Goal: Communication & Community: Answer question/provide support

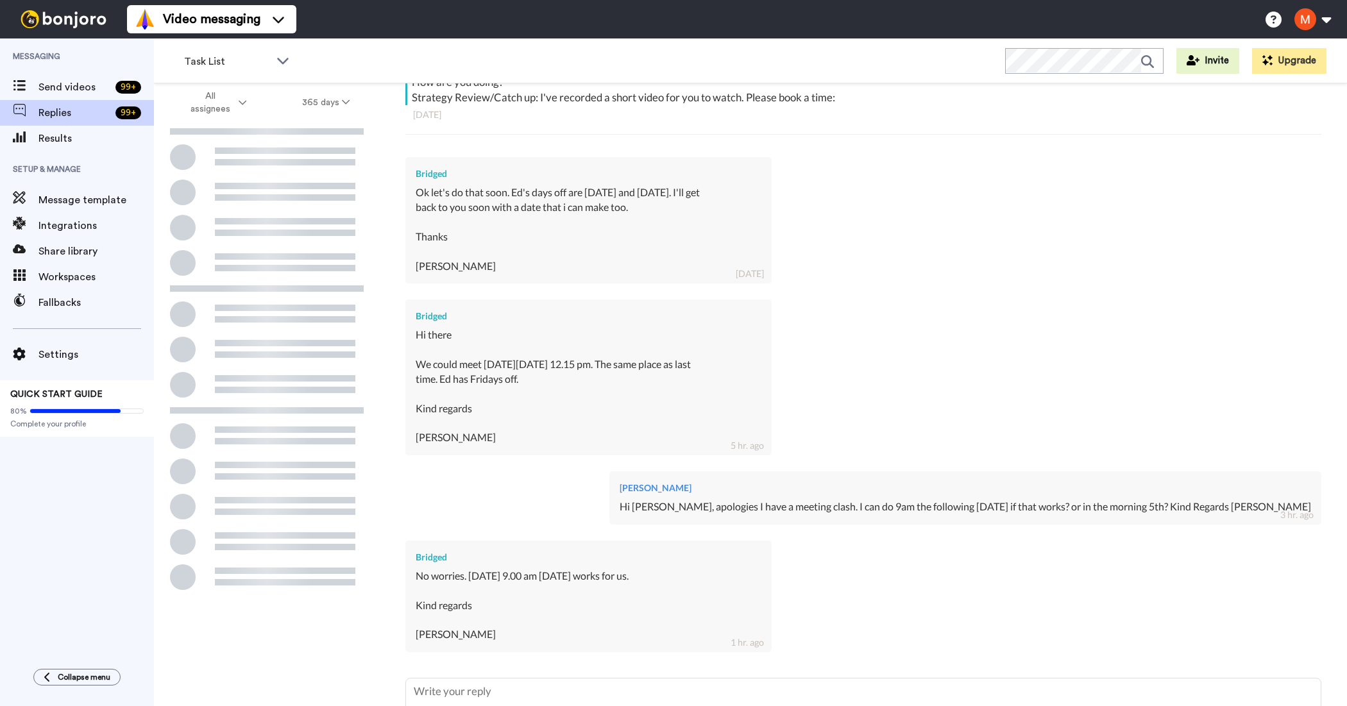
scroll to position [369, 0]
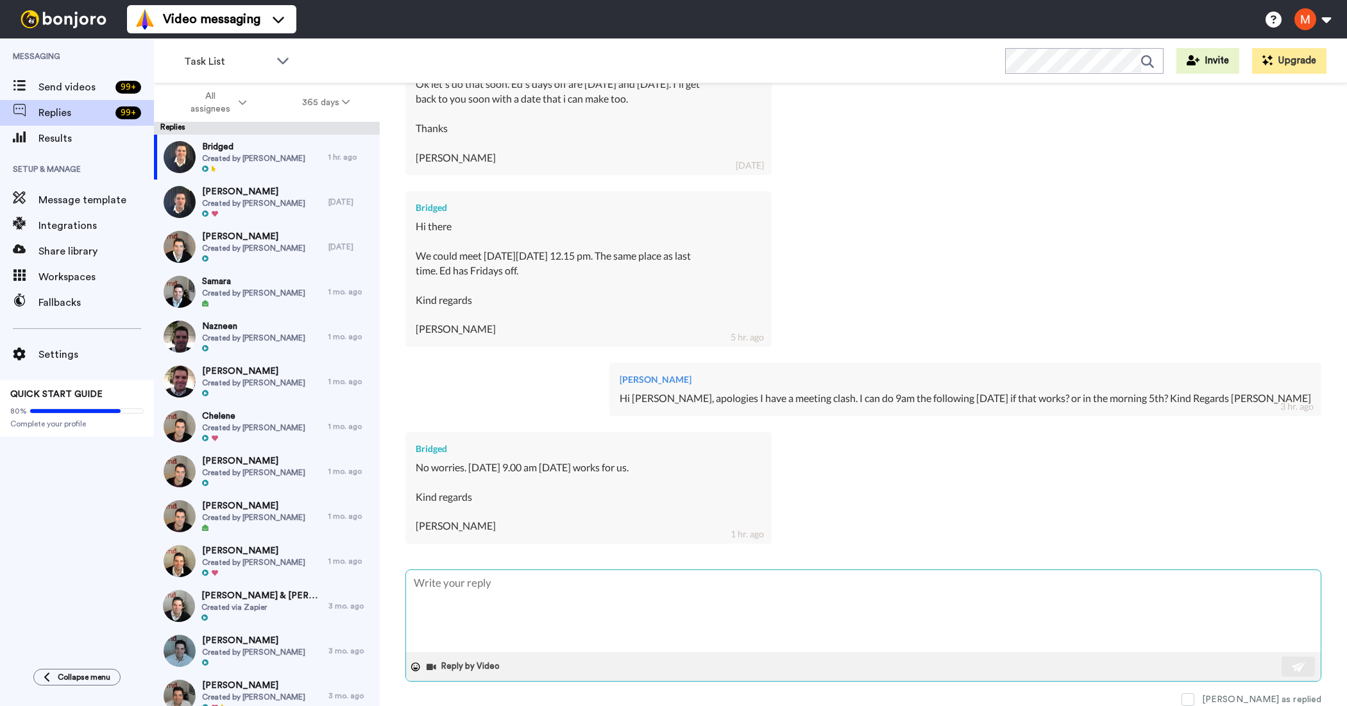
click at [542, 591] on textarea at bounding box center [863, 611] width 915 height 82
type textarea "H"
type textarea "x"
type textarea "Hi"
type textarea "x"
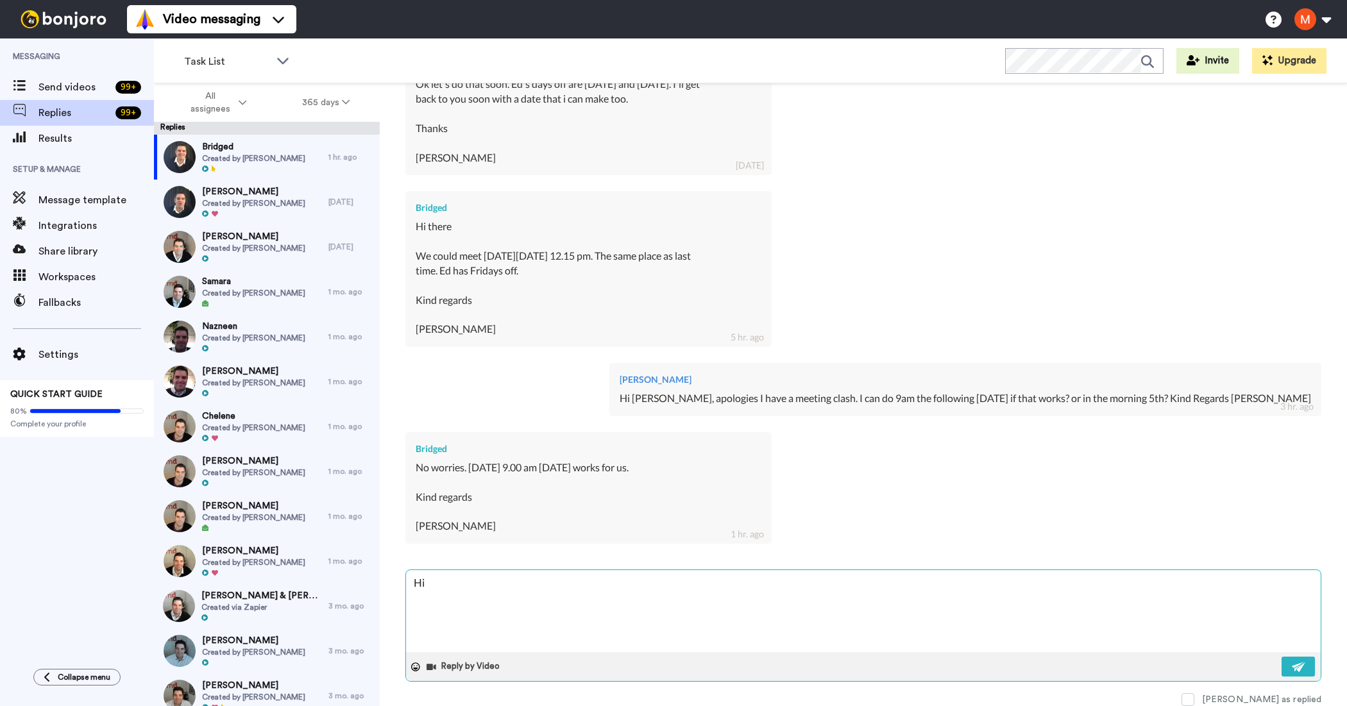
type textarea "Hi"
type textarea "x"
type textarea "Hi B"
type textarea "x"
type textarea "Hi Br"
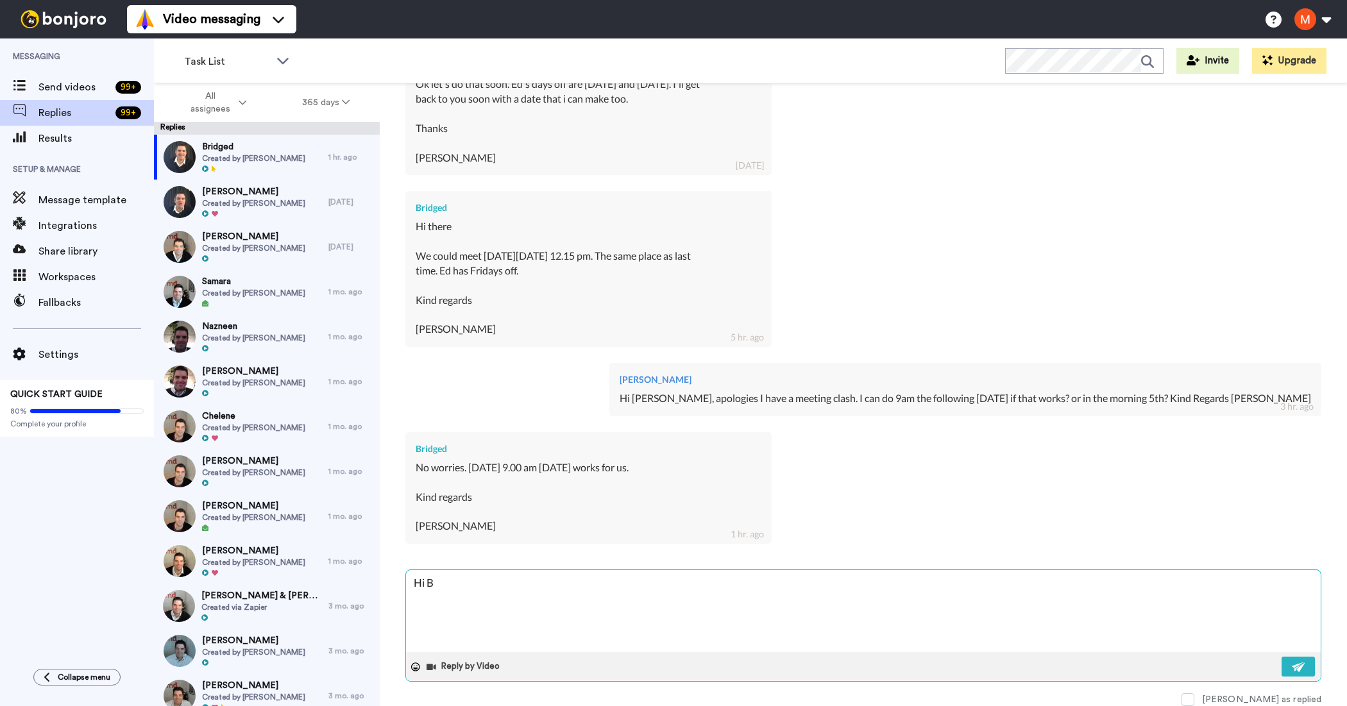
type textarea "x"
type textarea "Hi Bri"
type textarea "x"
type textarea "Hi Brid"
type textarea "x"
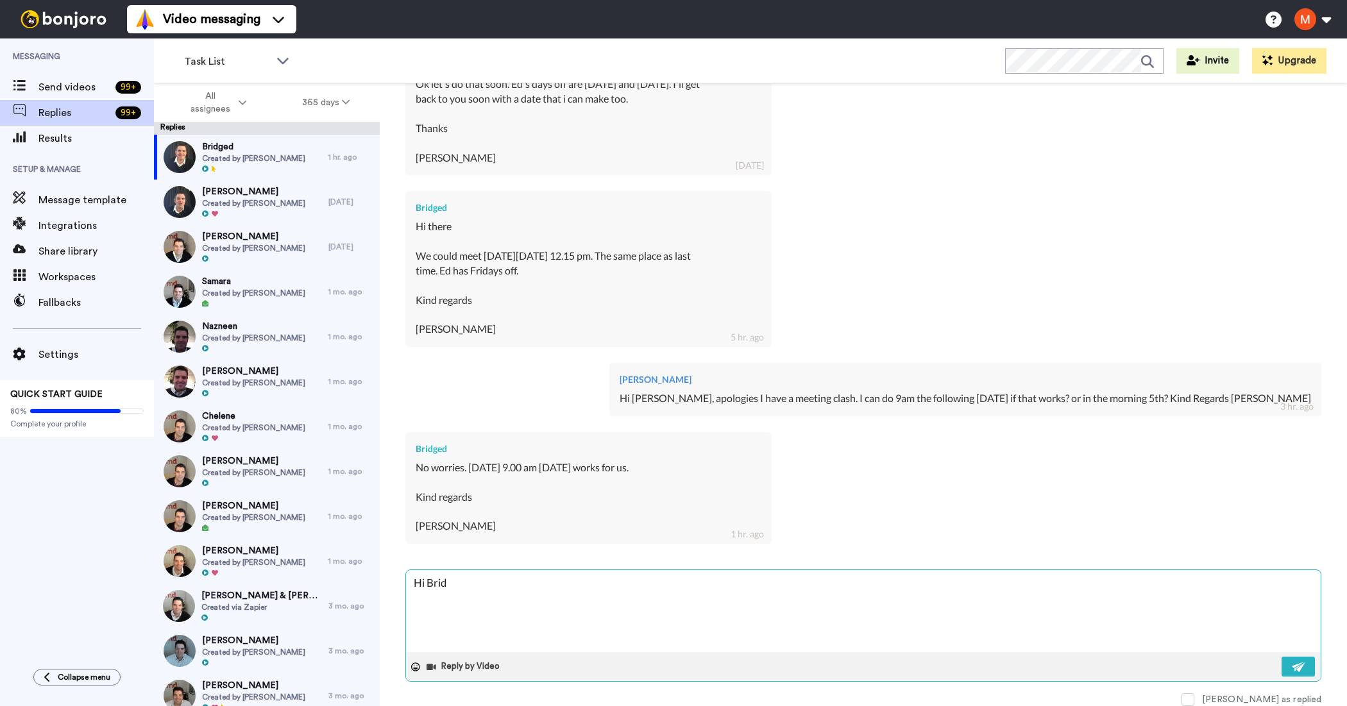
type textarea "Hi Bridg"
type textarea "x"
type textarea "Hi Bridge"
type textarea "x"
type textarea "Hi [PERSON_NAME]"
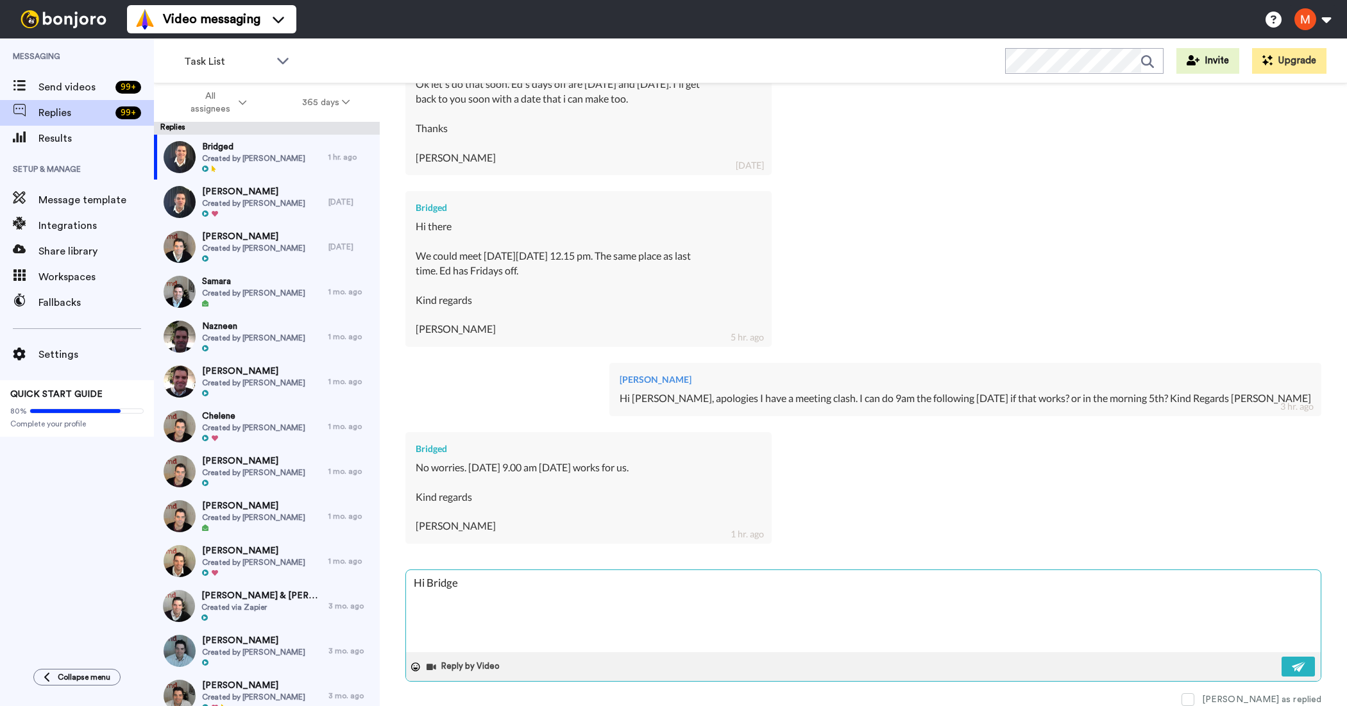
type textarea "x"
type textarea "Hi [PERSON_NAME],"
type textarea "x"
type textarea "Hi [PERSON_NAME],"
type textarea "x"
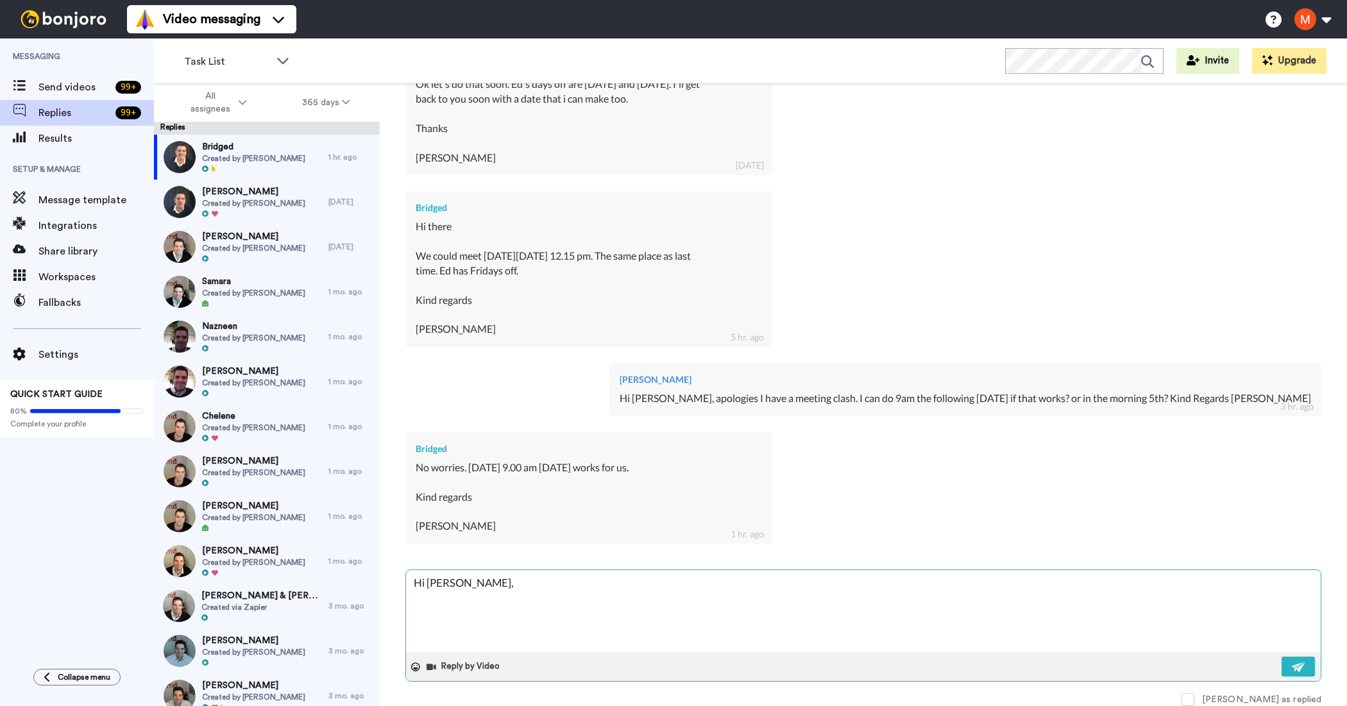
type textarea "Hi [PERSON_NAME], a"
type textarea "x"
type textarea "Hi [PERSON_NAME], ap"
type textarea "x"
type textarea "Hi [PERSON_NAME], apo"
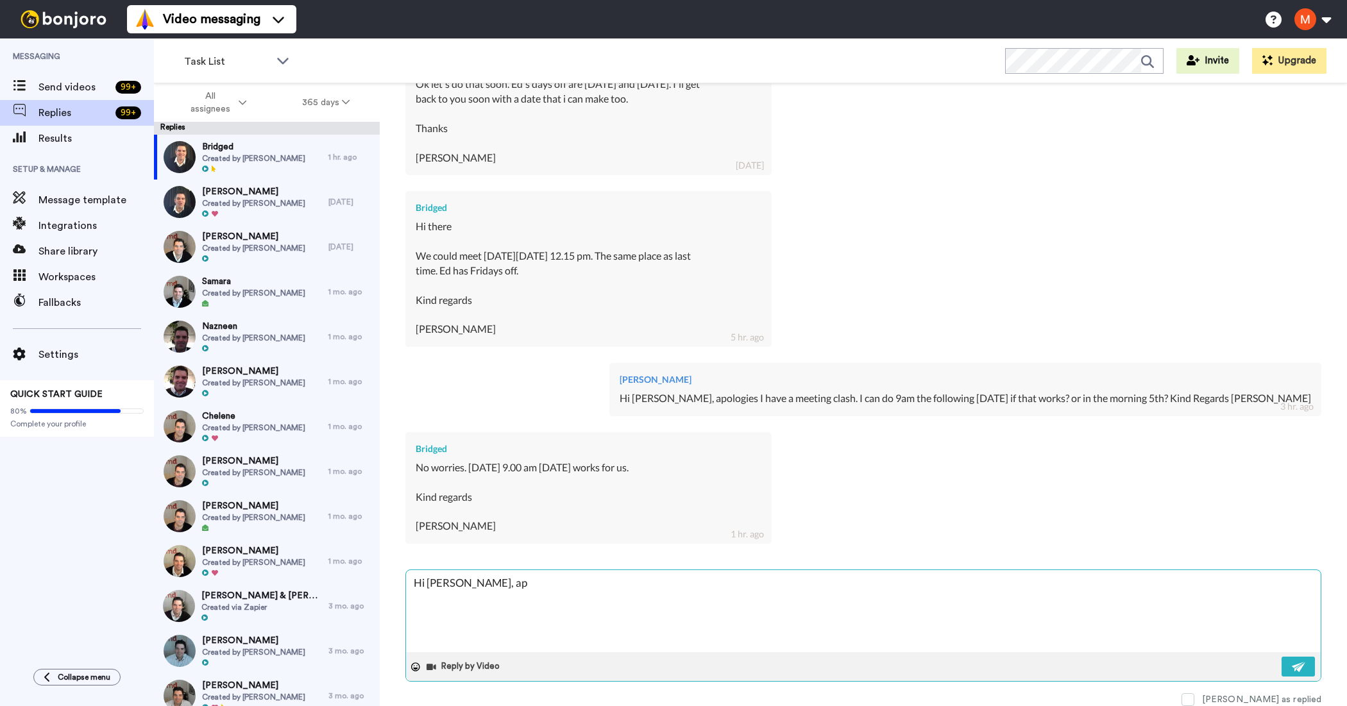
type textarea "x"
type textarea "Hi [PERSON_NAME], apol"
type textarea "x"
type textarea "Hi [PERSON_NAME], apolo"
type textarea "x"
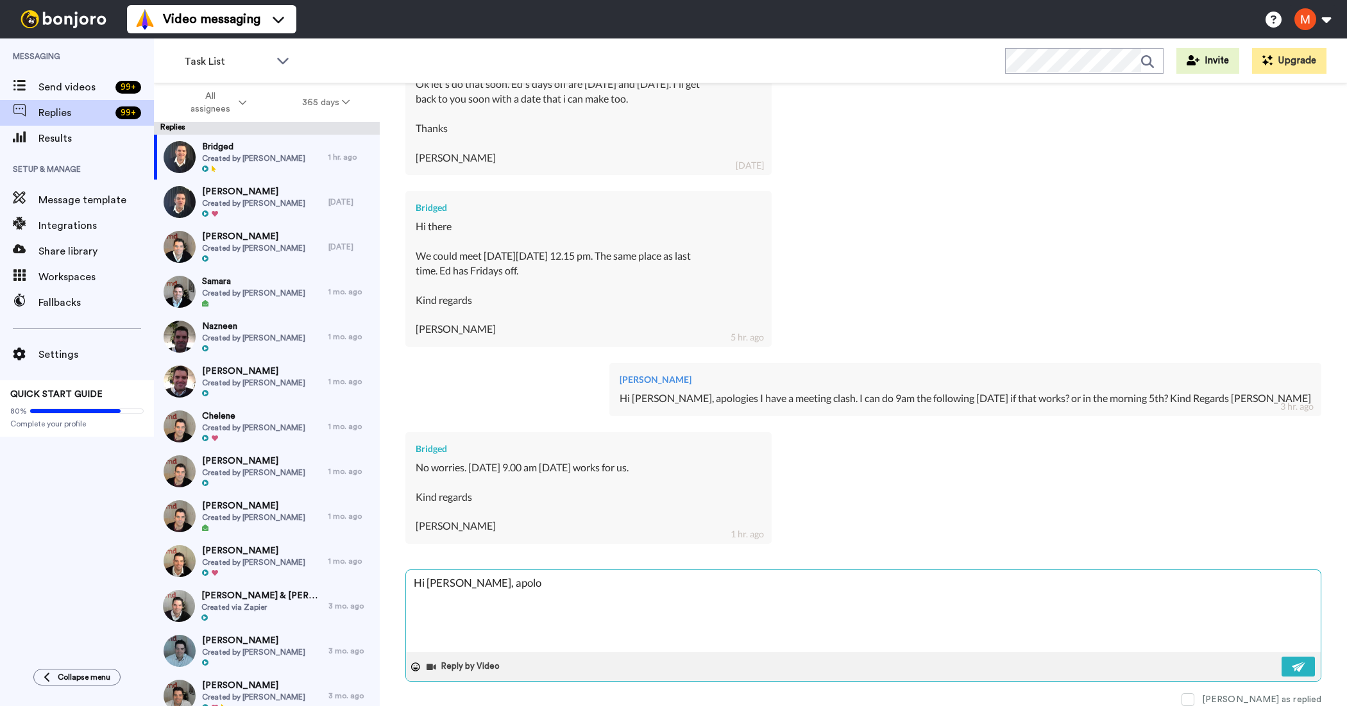
type textarea "Hi [PERSON_NAME], apolog"
type textarea "x"
type textarea "Hi [PERSON_NAME], apologi"
type textarea "x"
type textarea "Hi [PERSON_NAME], apologie"
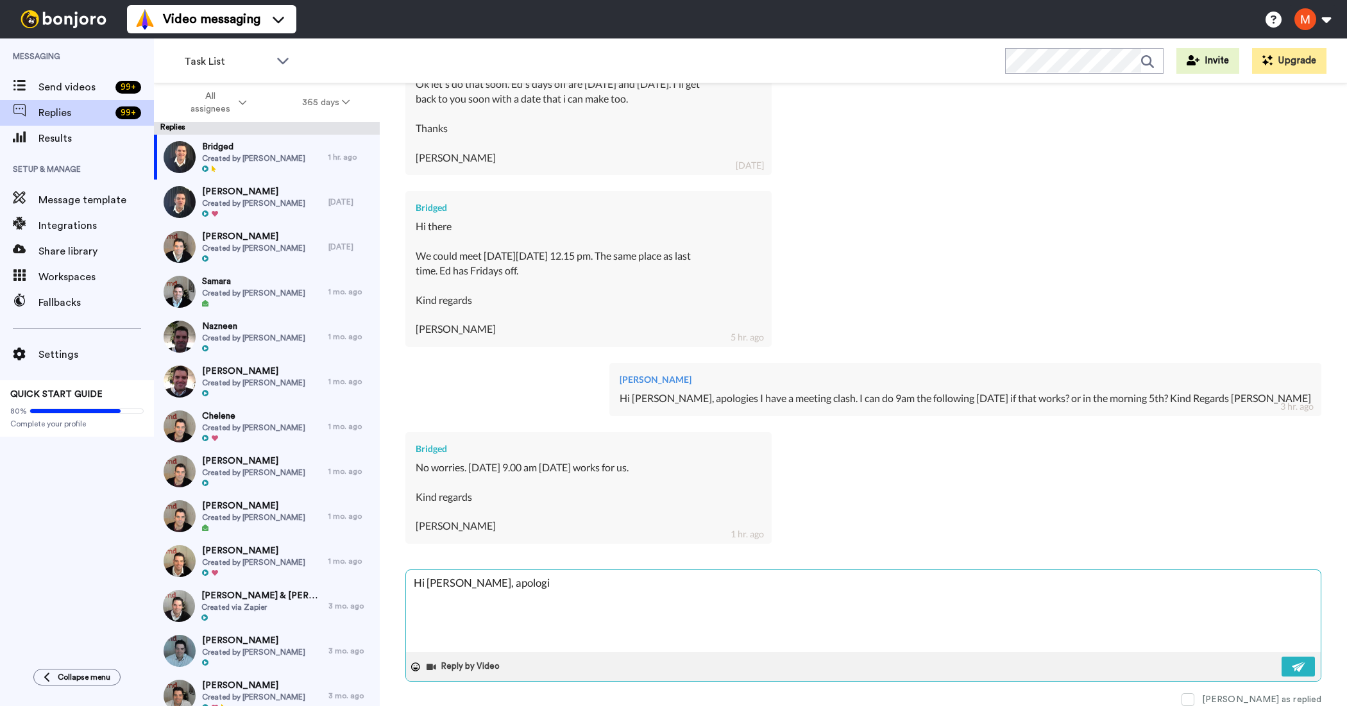
type textarea "x"
type textarea "Hi [PERSON_NAME], apologies"
type textarea "x"
type textarea "Hi [PERSON_NAME], apologies"
type textarea "x"
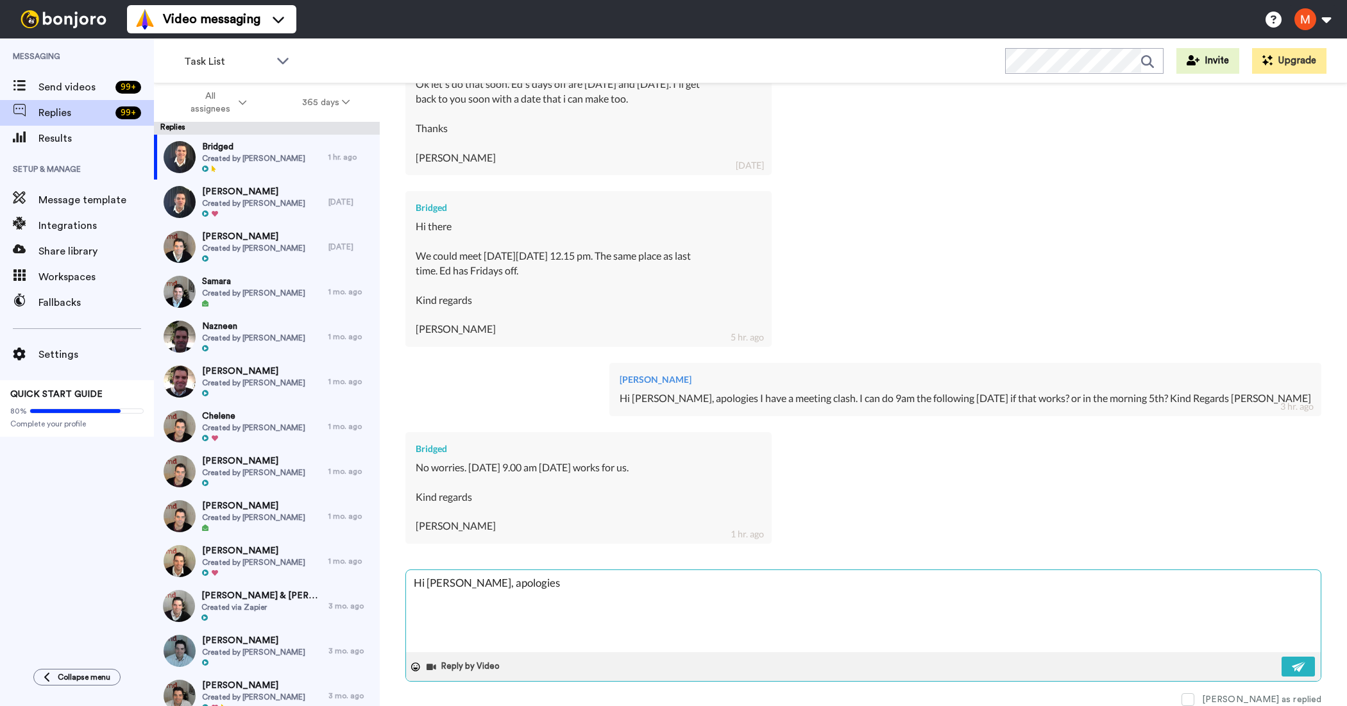
type textarea "Hi [PERSON_NAME], apologies I"
type textarea "x"
type textarea "Hi [PERSON_NAME], apologies I"
type textarea "x"
type textarea "Hi [PERSON_NAME], apologies I c"
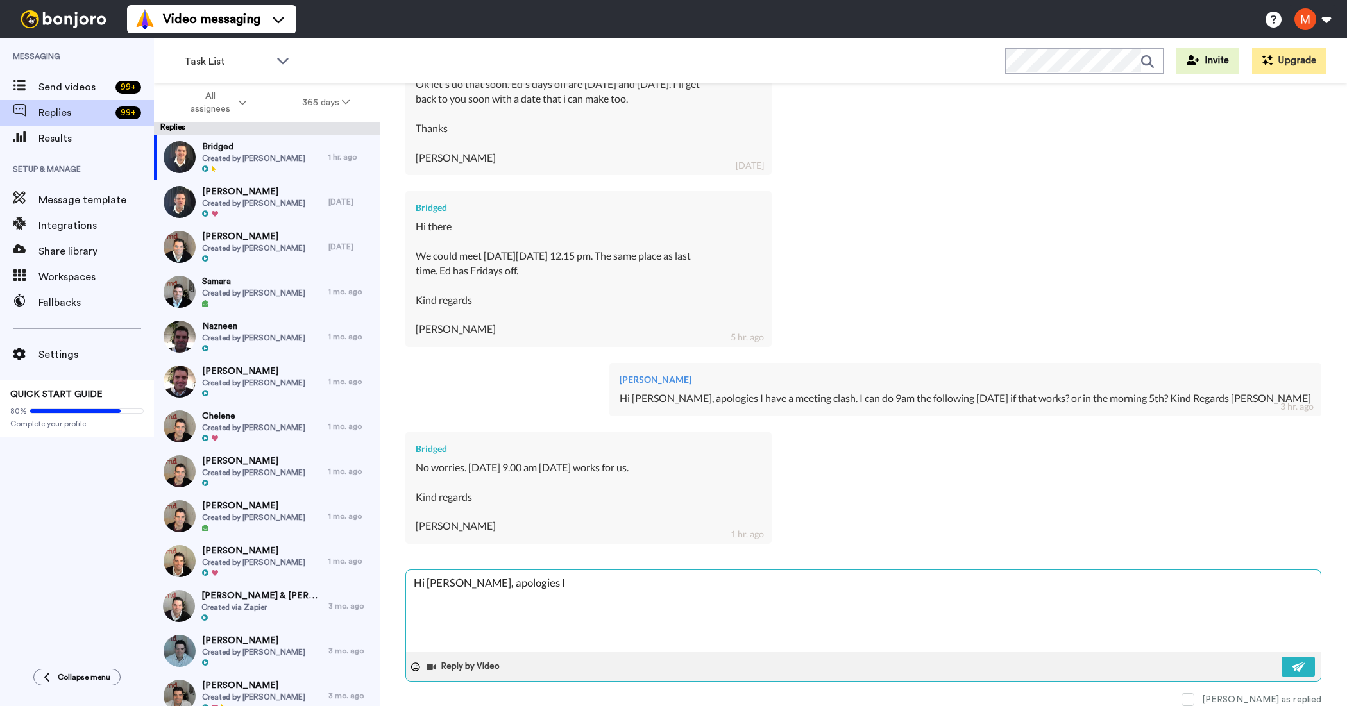
type textarea "x"
type textarea "Hi [PERSON_NAME], apologies I ca"
type textarea "x"
type textarea "Hi [PERSON_NAME], apologies I can"
type textarea "x"
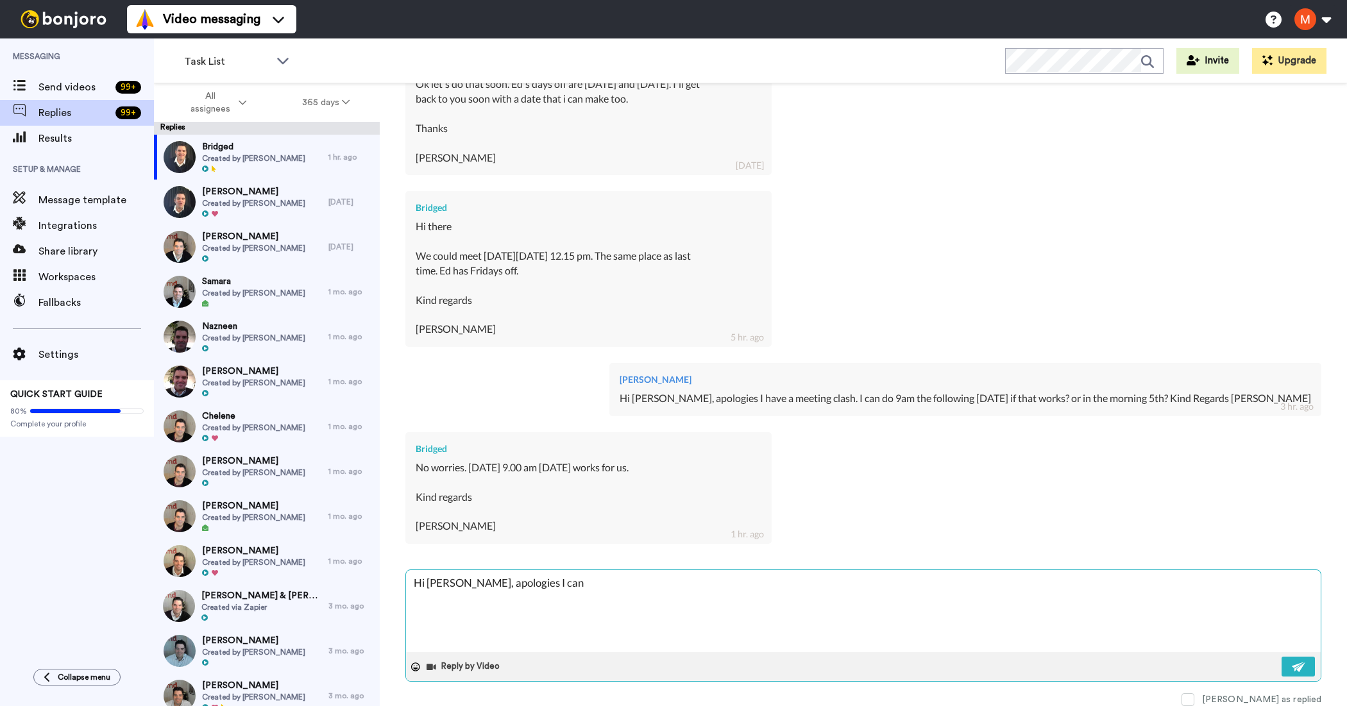
type textarea "Hi [PERSON_NAME], apologies I can'"
type textarea "x"
type textarea "Hi [PERSON_NAME], apologies I can't"
type textarea "x"
type textarea "Hi [PERSON_NAME], apologies I can't"
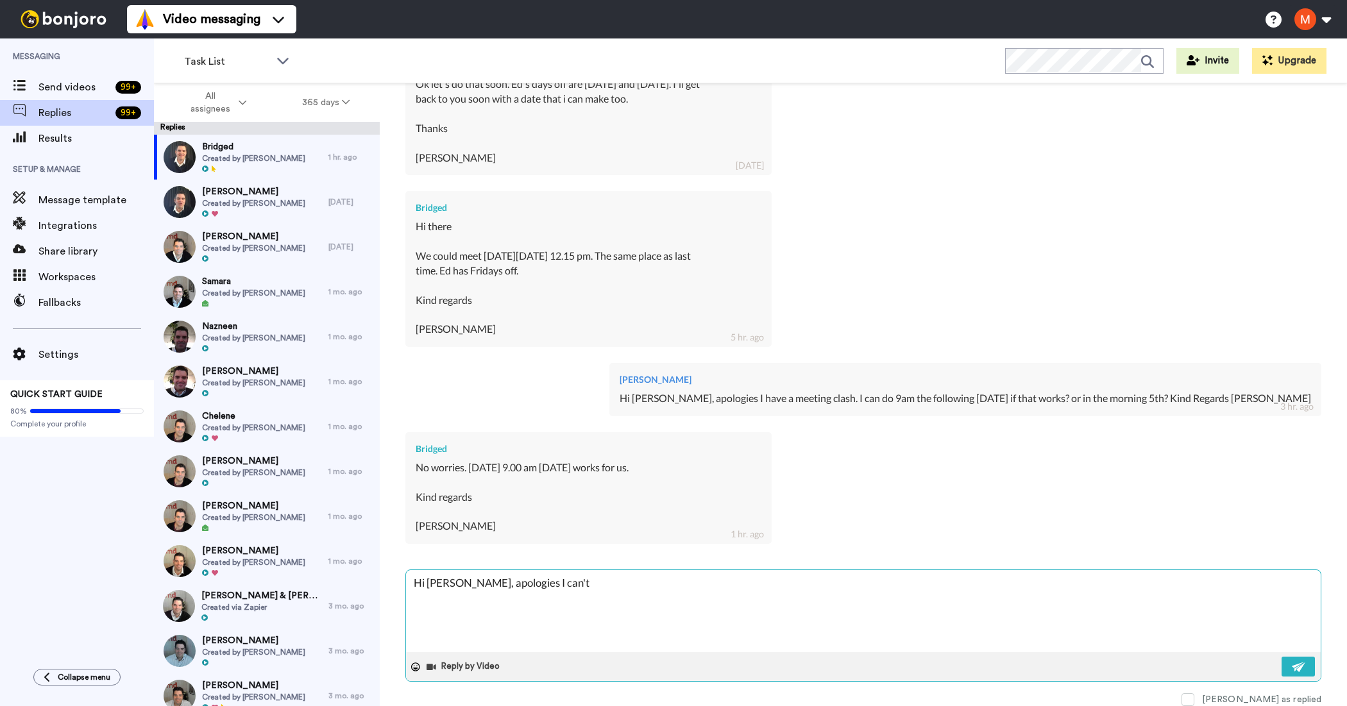
type textarea "x"
type textarea "Hi [PERSON_NAME], apologies I can't d"
type textarea "x"
type textarea "Hi [PERSON_NAME], apologies I can't do"
type textarea "x"
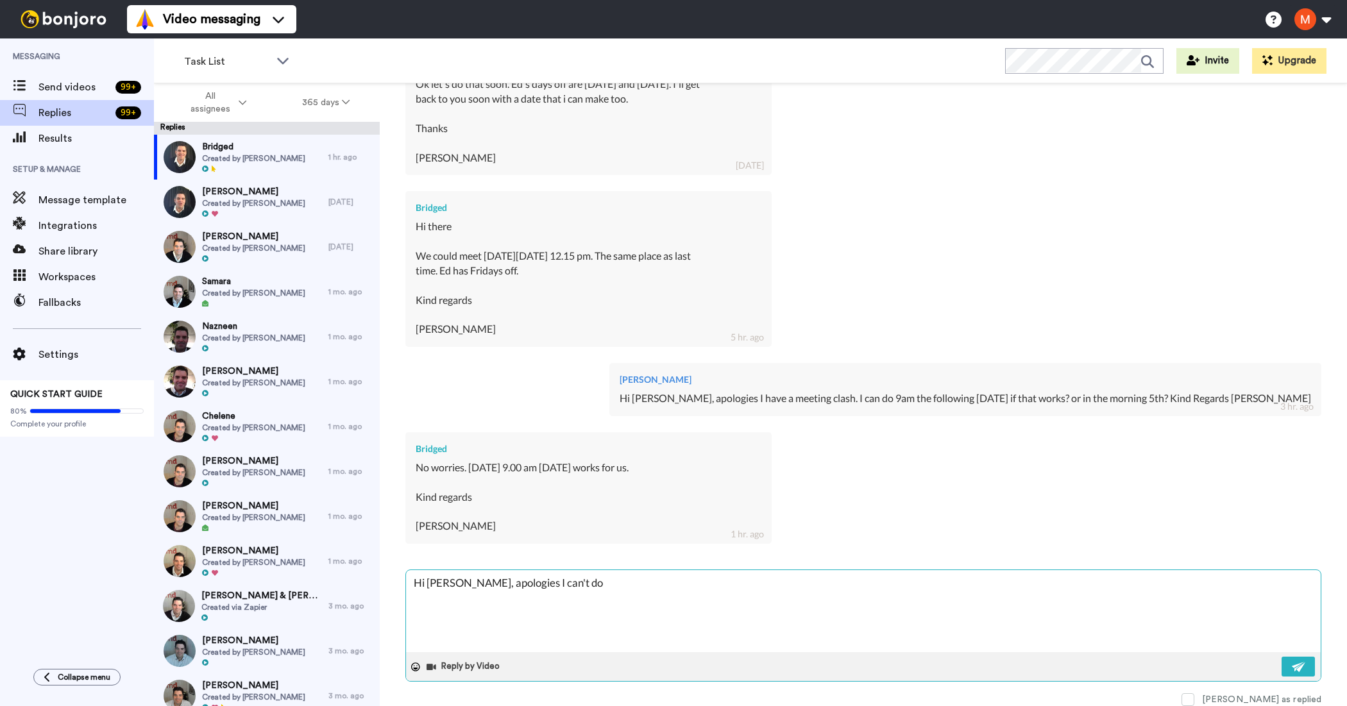
type textarea "Hi [PERSON_NAME], apologies I can't do"
type textarea "x"
type textarea "Hi [PERSON_NAME], apologies I can't do t"
type textarea "x"
type textarea "Hi [PERSON_NAME], apologies I can't do th"
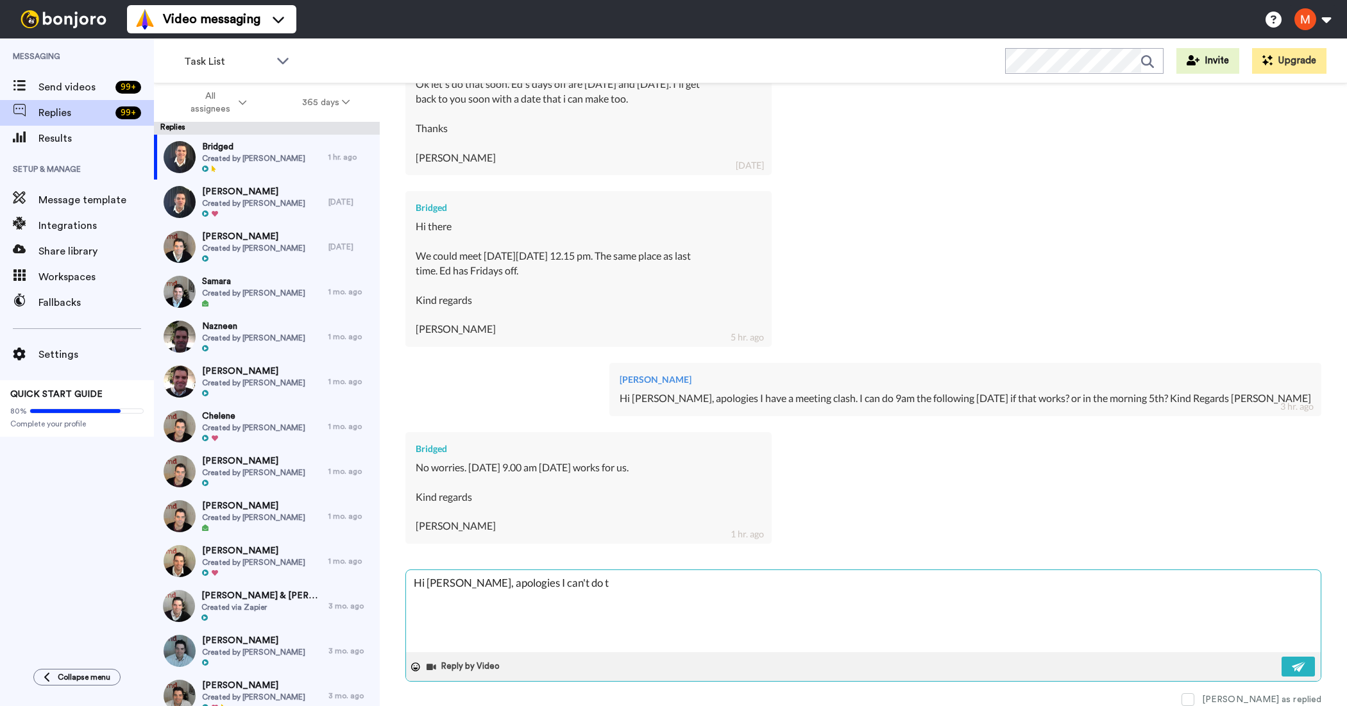
type textarea "x"
type textarea "Hi [PERSON_NAME], apologies I can't do the"
type textarea "x"
type textarea "Hi [PERSON_NAME], apologies I can't do the"
type textarea "x"
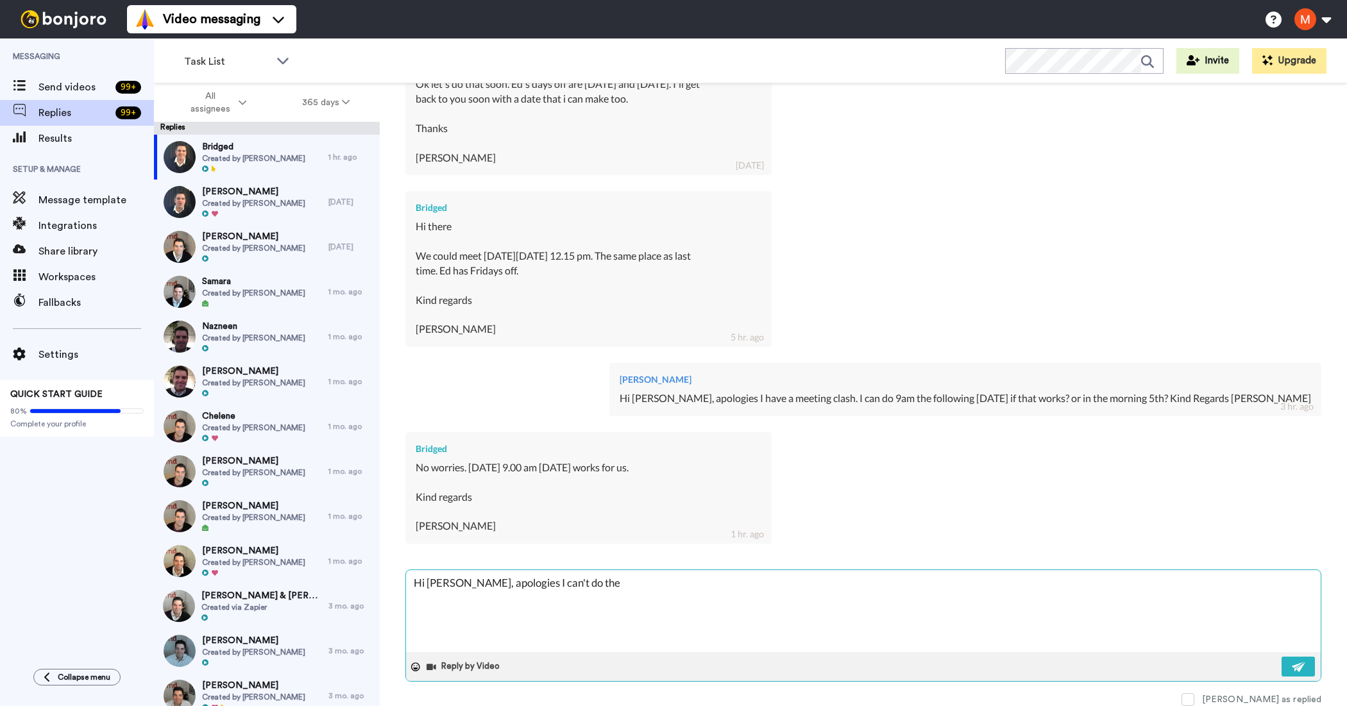
type textarea "Hi [PERSON_NAME], apologies I can't do the 1"
type textarea "x"
type textarea "Hi [PERSON_NAME], apologies I can't do the 12"
type textarea "x"
type textarea "Hi [PERSON_NAME], apologies I can't do the 12t"
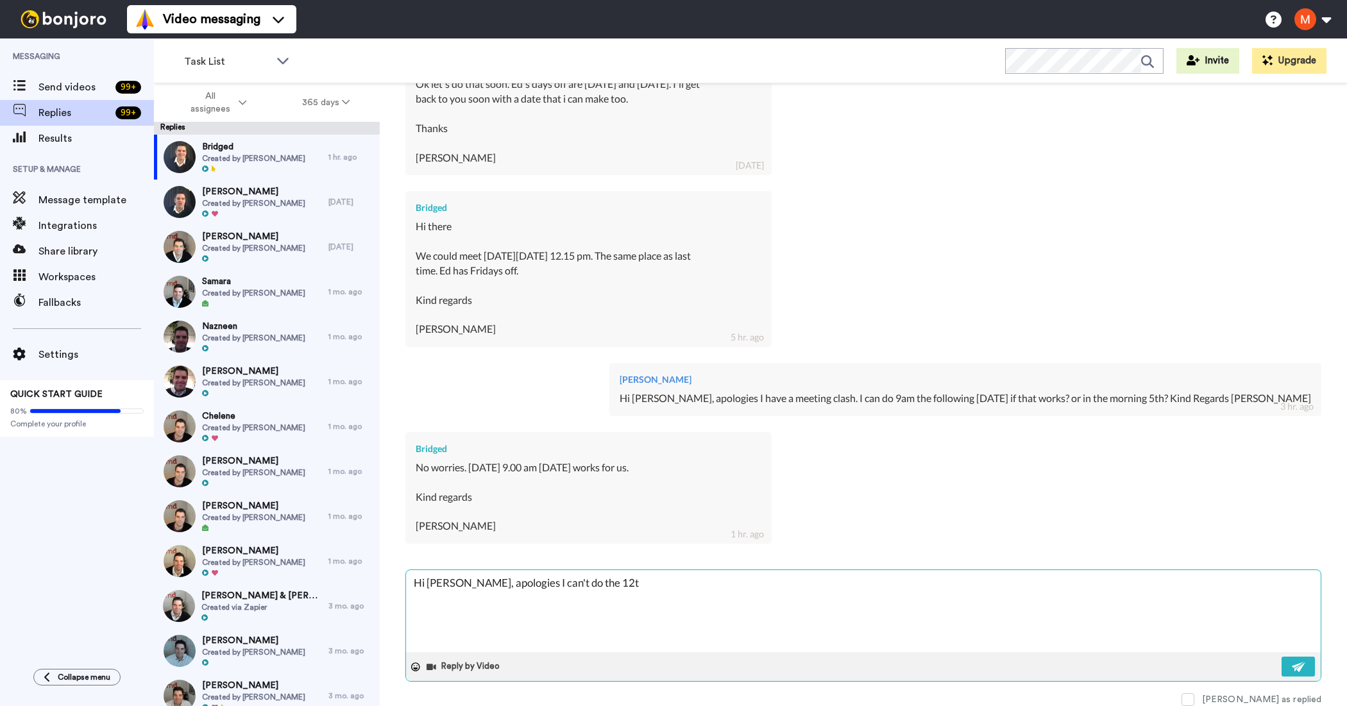
type textarea "x"
type textarea "Hi [PERSON_NAME], apologies I can't do the 12th"
type textarea "x"
type textarea "Hi [PERSON_NAME], apologies I can't do the 12th"
type textarea "x"
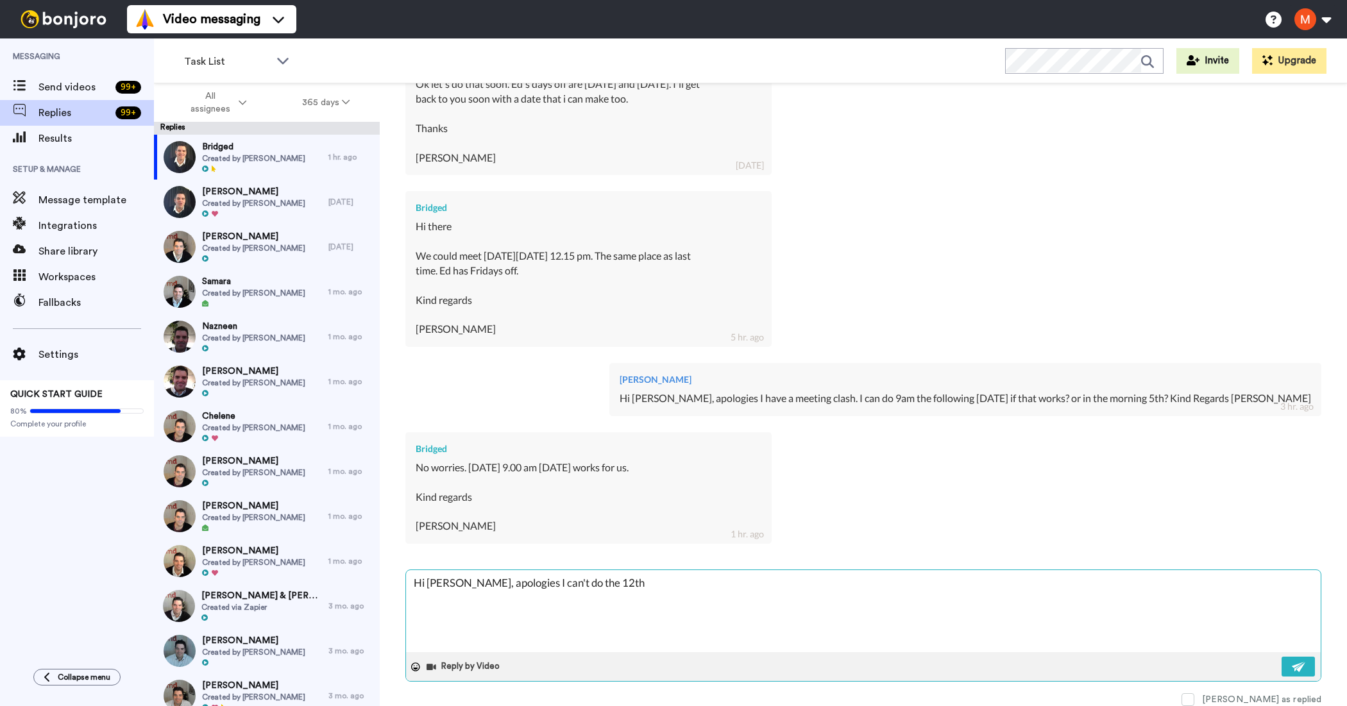
type textarea "Hi [PERSON_NAME], apologies I can't do the 12th S"
type textarea "x"
type textarea "Hi [PERSON_NAME], apologies I can't do the 12th Se"
type textarea "x"
type textarea "Hi [PERSON_NAME], apologies I can't do the [DATE]"
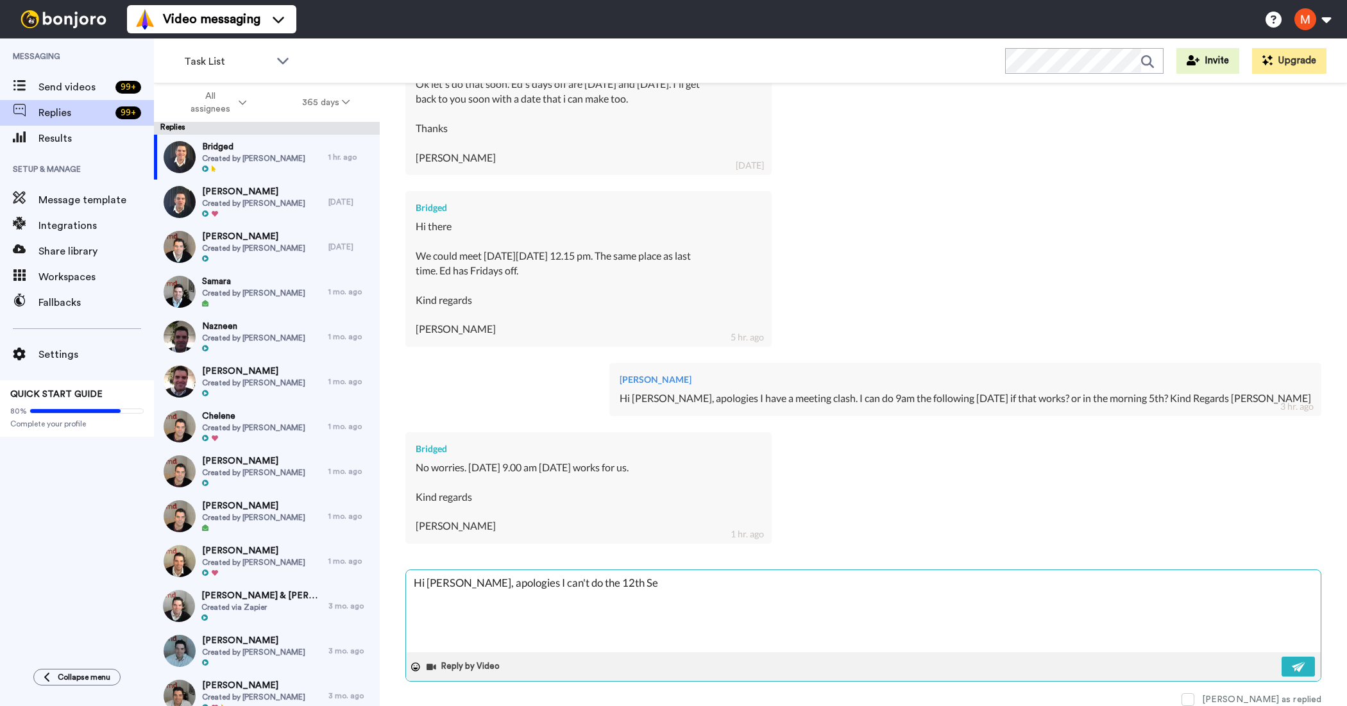
type textarea "x"
type textarea "Hi [PERSON_NAME], apologies I can't do the [DATE]"
type textarea "x"
type textarea "Hi [PERSON_NAME], apologies I can't do the 12th Septe"
type textarea "x"
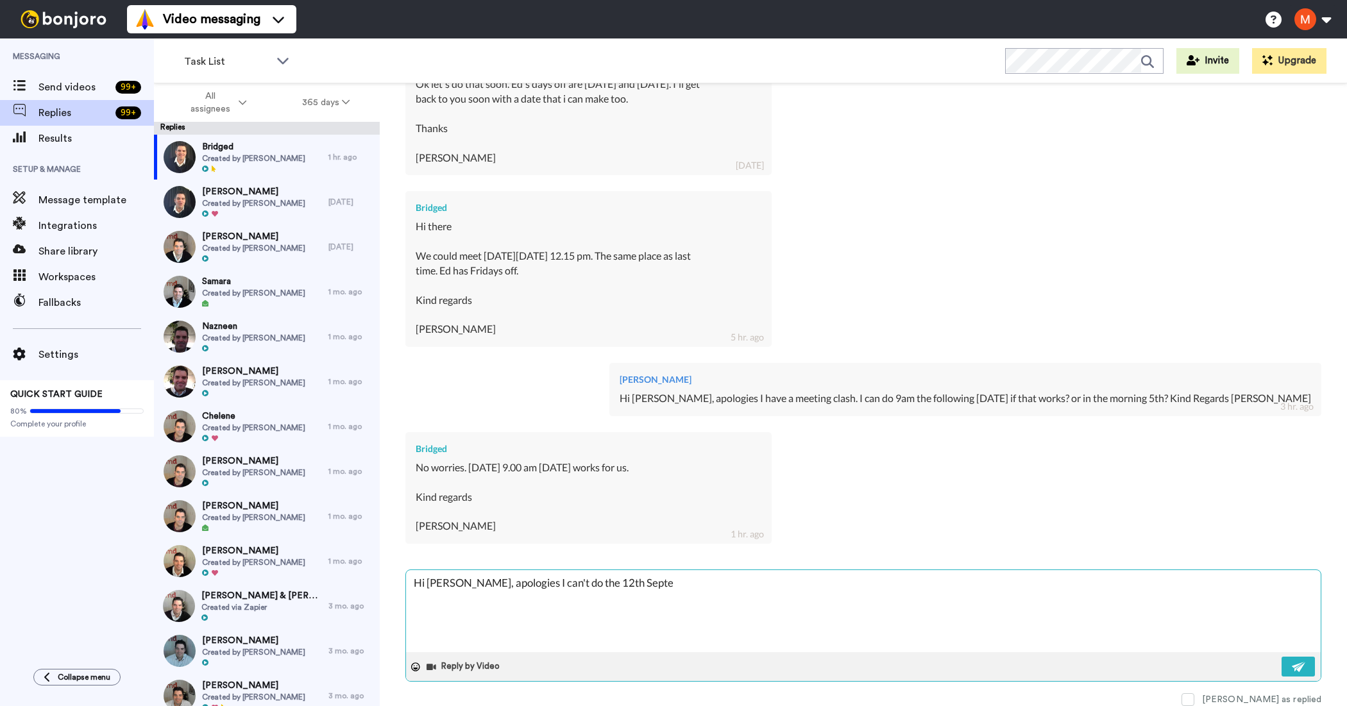
type textarea "Hi [PERSON_NAME], apologies I can't do the 12th Septem"
type textarea "x"
type textarea "Hi [PERSON_NAME], apologies I can't do the 12th Septemb"
type textarea "x"
type textarea "Hi [PERSON_NAME], apologies I can't do the 12th Septembe"
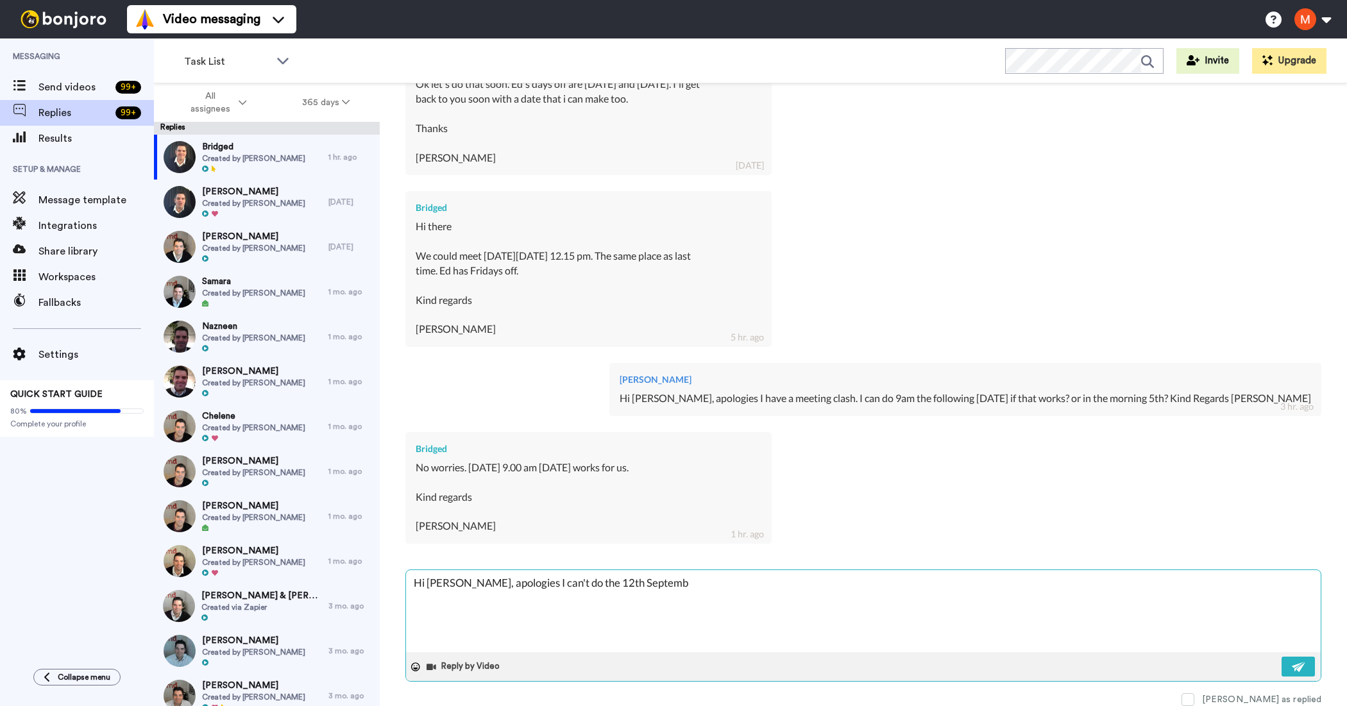
type textarea "x"
type textarea "Hi [PERSON_NAME], apologies I can't do the [DATE]"
type textarea "x"
type textarea "Hi [PERSON_NAME], apologies I can't do the [DATE],"
type textarea "x"
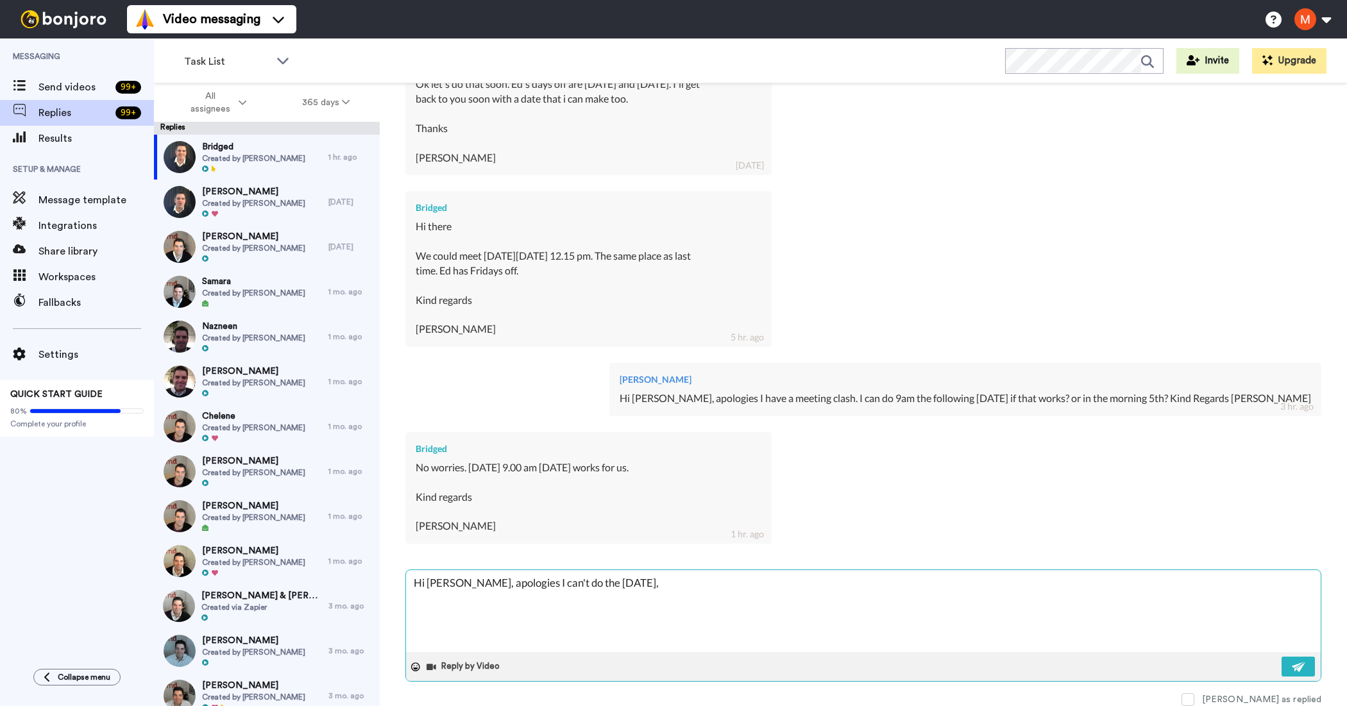
type textarea "Hi [PERSON_NAME], apologies I can't do the [DATE],"
type textarea "x"
type textarea "Hi [PERSON_NAME], apologies I can't do the [DATE], I"
type textarea "x"
type textarea "Hi [PERSON_NAME], apologies I can't do the [DATE], I"
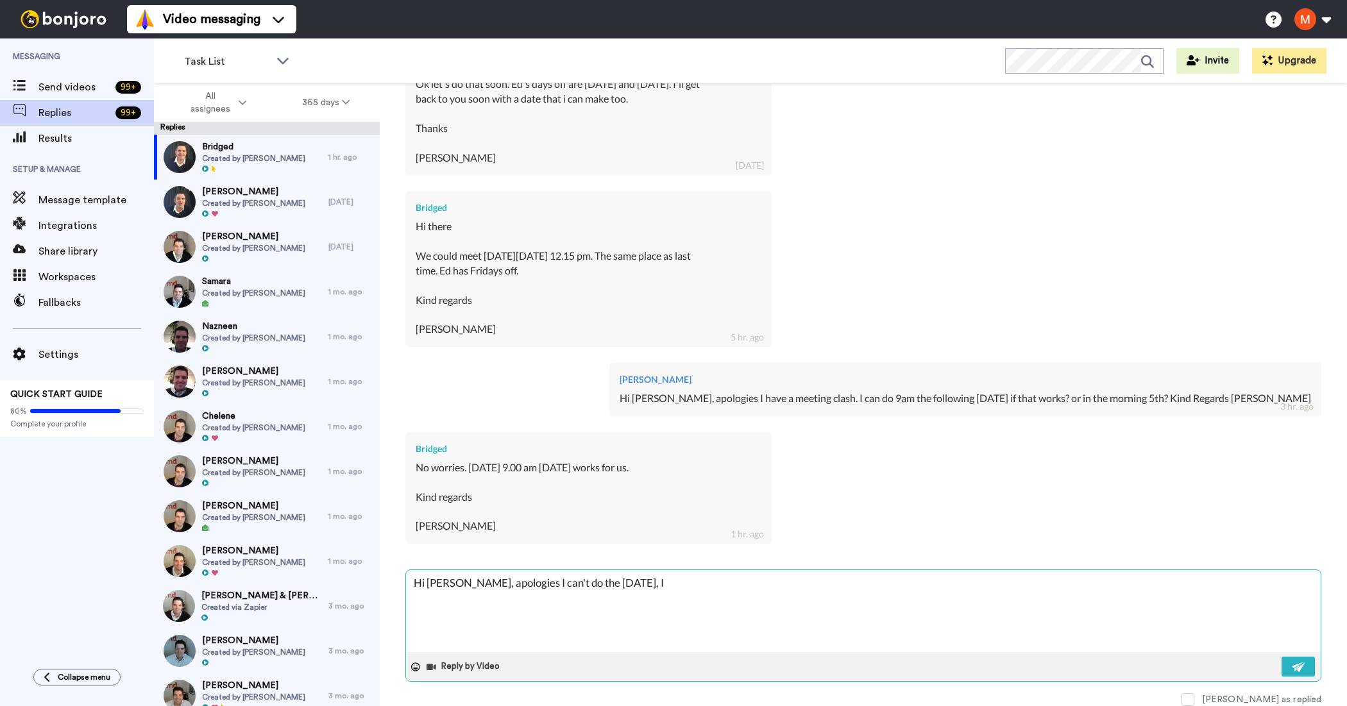
type textarea "x"
type textarea "Hi [PERSON_NAME], apologies I can't do the [DATE], I c"
type textarea "x"
type textarea "Hi [PERSON_NAME], apologies I can't do the [DATE], I ca"
type textarea "x"
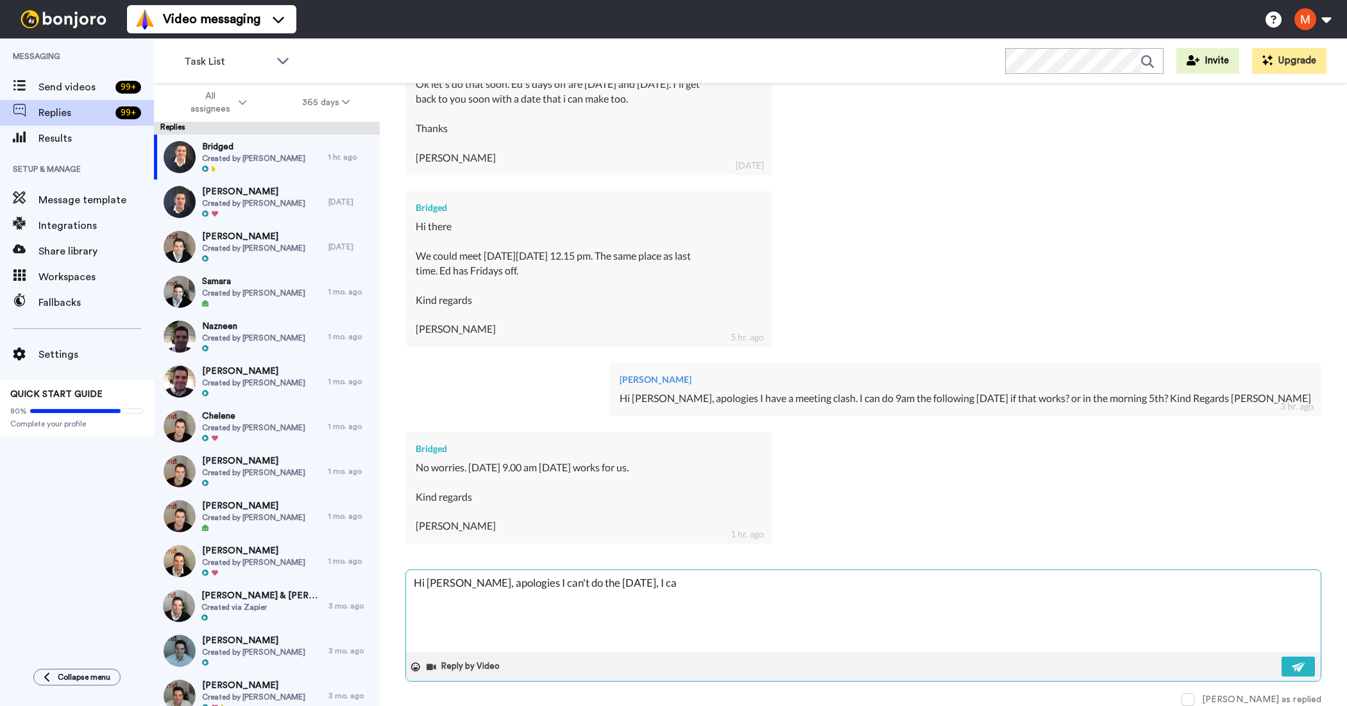
type textarea "Hi [PERSON_NAME], apologies I can't do the [DATE], I can"
type textarea "x"
type textarea "Hi [PERSON_NAME], apologies I can't do the [DATE], I can"
type textarea "x"
type textarea "Hi [PERSON_NAME], apologies I can't do the [DATE], I can d"
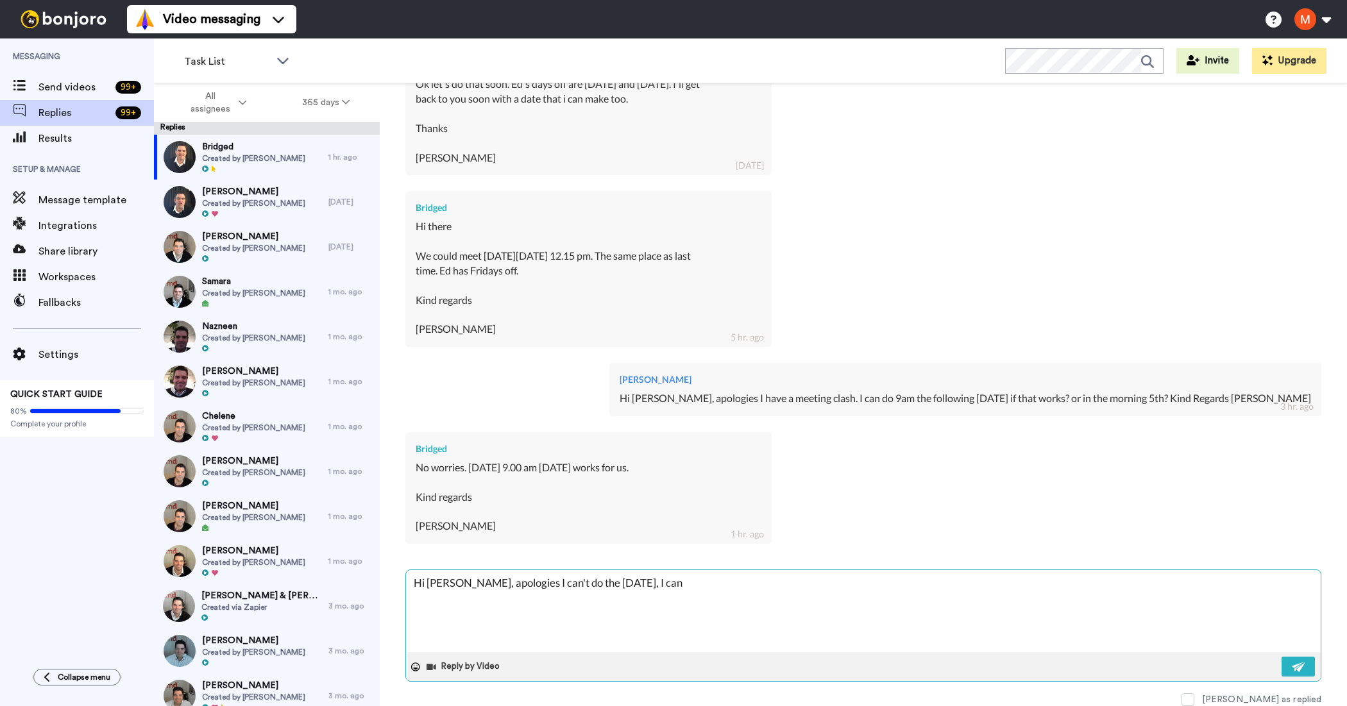
type textarea "x"
type textarea "Hi [PERSON_NAME], apologies I can't do the [DATE], I can do"
type textarea "x"
type textarea "Hi [PERSON_NAME], apologies I can't do the [DATE], I can do"
type textarea "x"
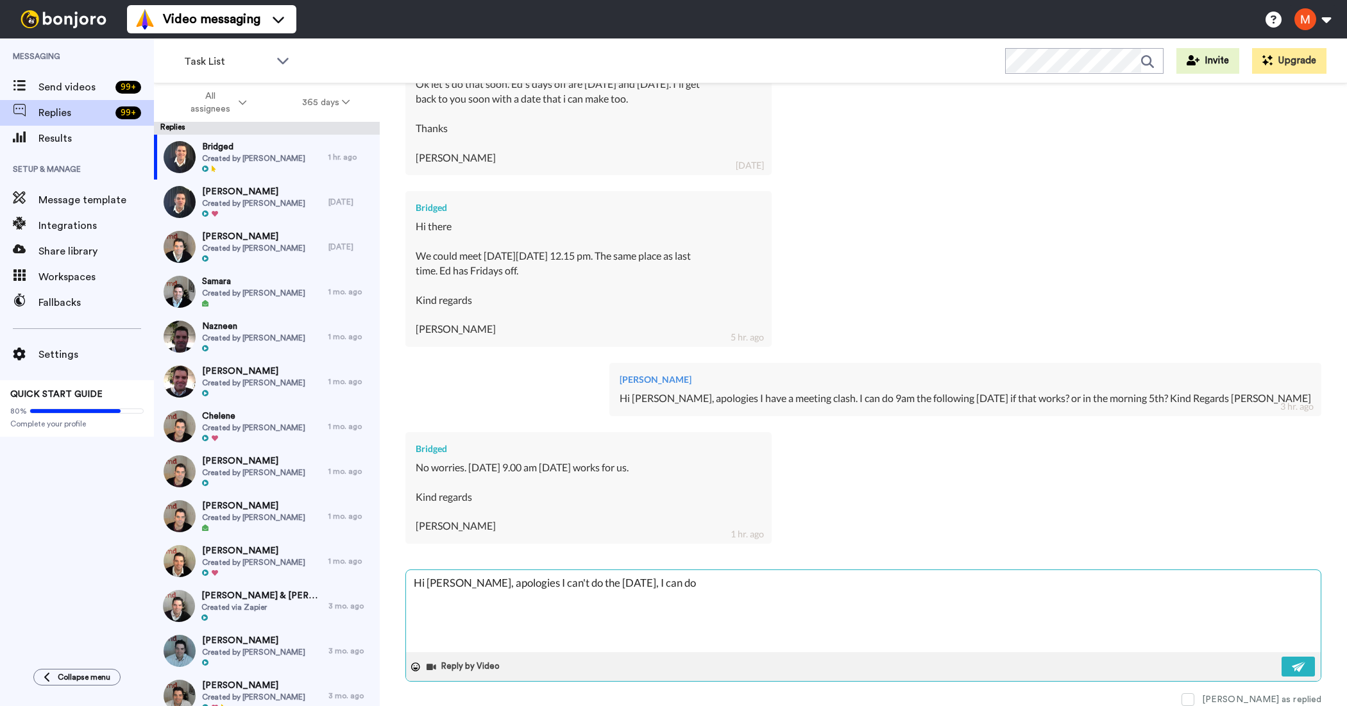
type textarea "Hi [PERSON_NAME], apologies I can't do the [DATE], I can do t"
type textarea "x"
type textarea "Hi [PERSON_NAME], apologies I can't do the [DATE], I can do th"
type textarea "x"
type textarea "Hi [PERSON_NAME], apologies I can't do the [DATE], I can do the"
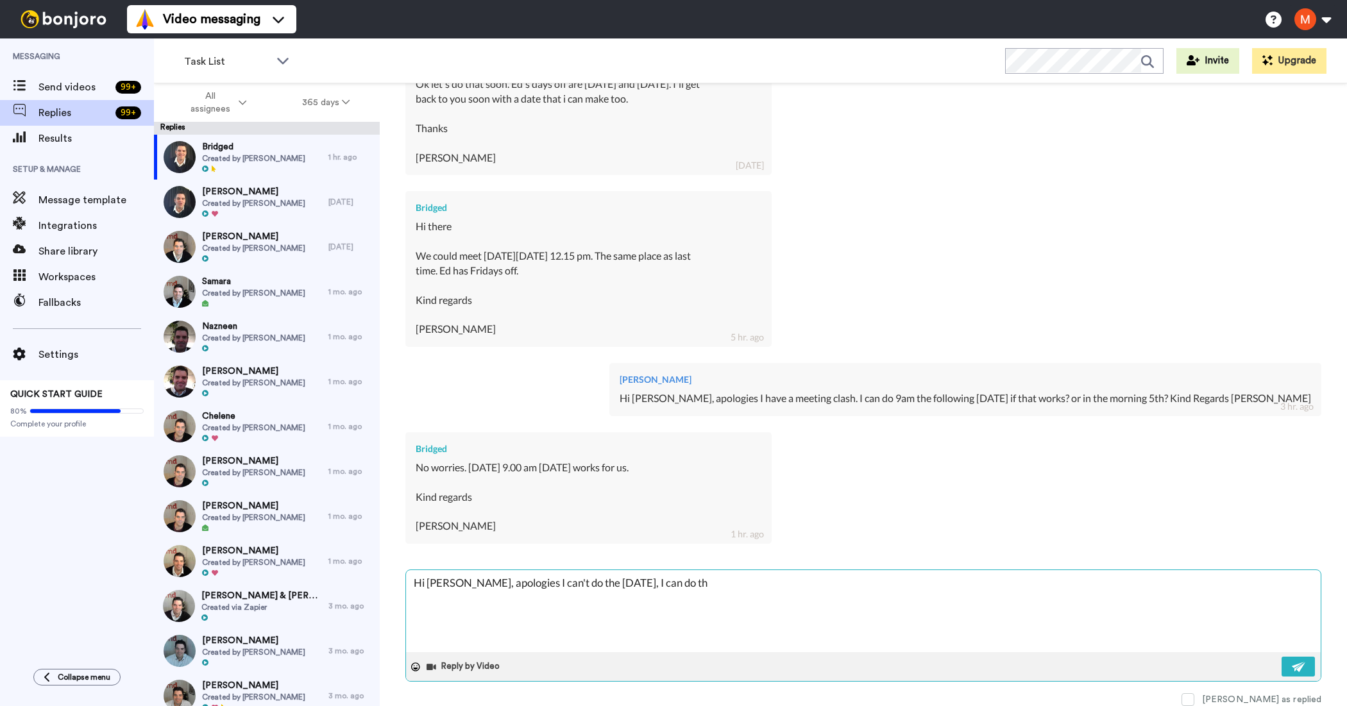
type textarea "x"
type textarea "Hi [PERSON_NAME], apologies I can't do the [DATE], I can do the"
type textarea "x"
type textarea "Hi [PERSON_NAME], apologies I can't do the [DATE], I can do the 5"
type textarea "x"
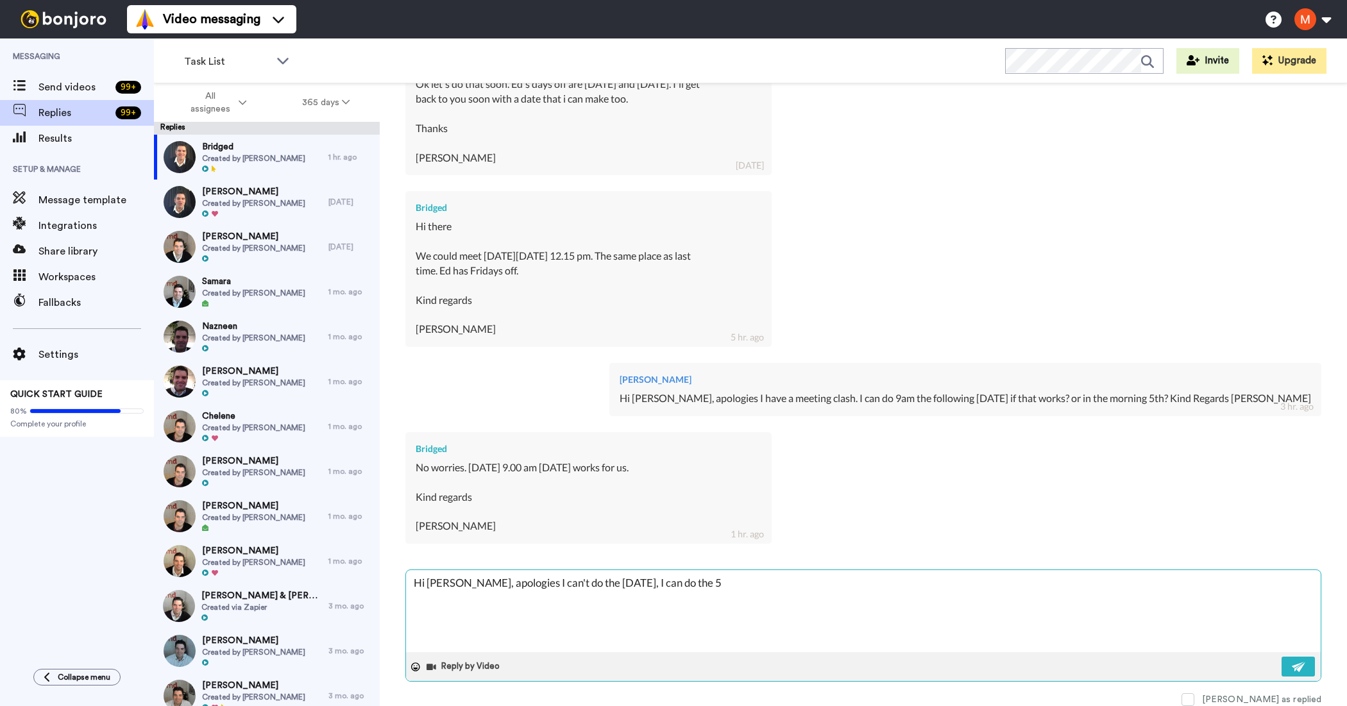
type textarea "Hi [PERSON_NAME], apologies I can't do the [DATE], I can do the 5t"
type textarea "x"
type textarea "Hi [PERSON_NAME], apologies I can't do the [DATE], I can do the 5th"
type textarea "x"
type textarea "Hi [PERSON_NAME], apologies I can't do the [DATE], I can do the 5th"
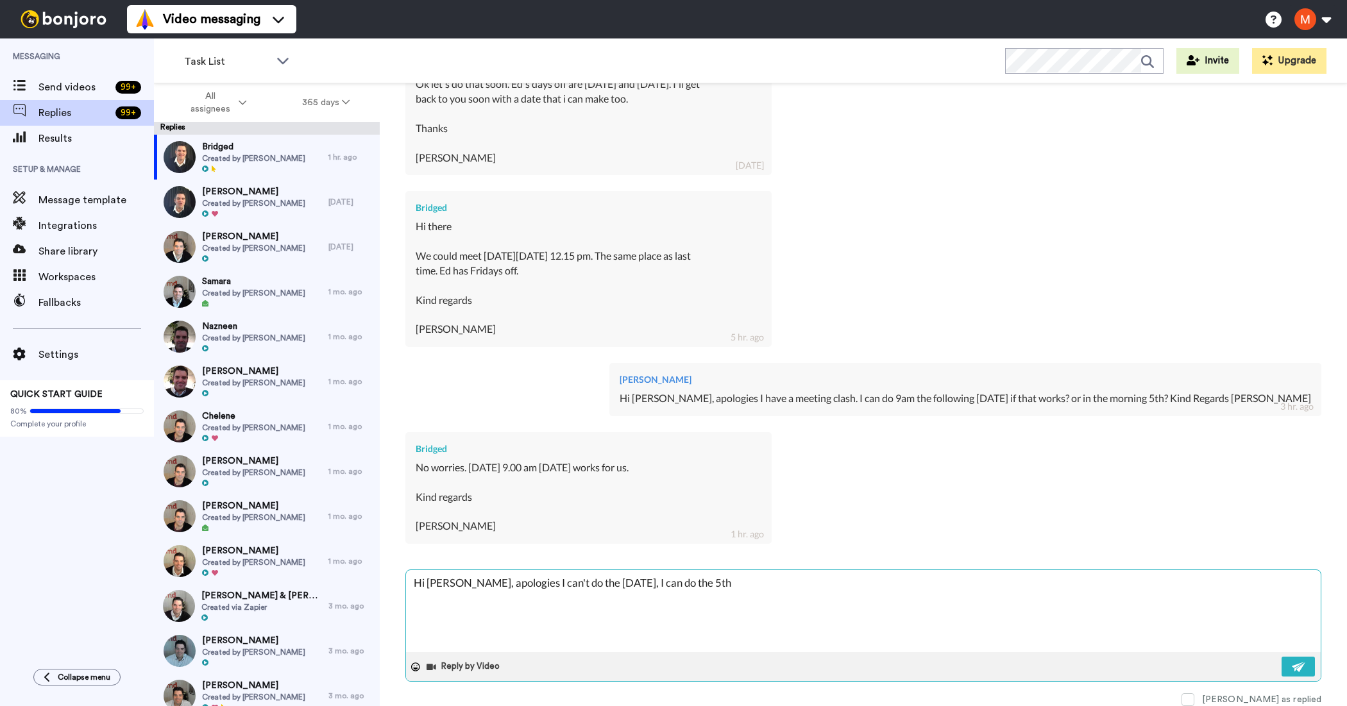
type textarea "x"
type textarea "Hi [PERSON_NAME], apologies I can't do the [DATE], I can do the 5th a"
type textarea "x"
type textarea "Hi [PERSON_NAME], apologies I can't do the [DATE], I can do the 5th as"
type textarea "x"
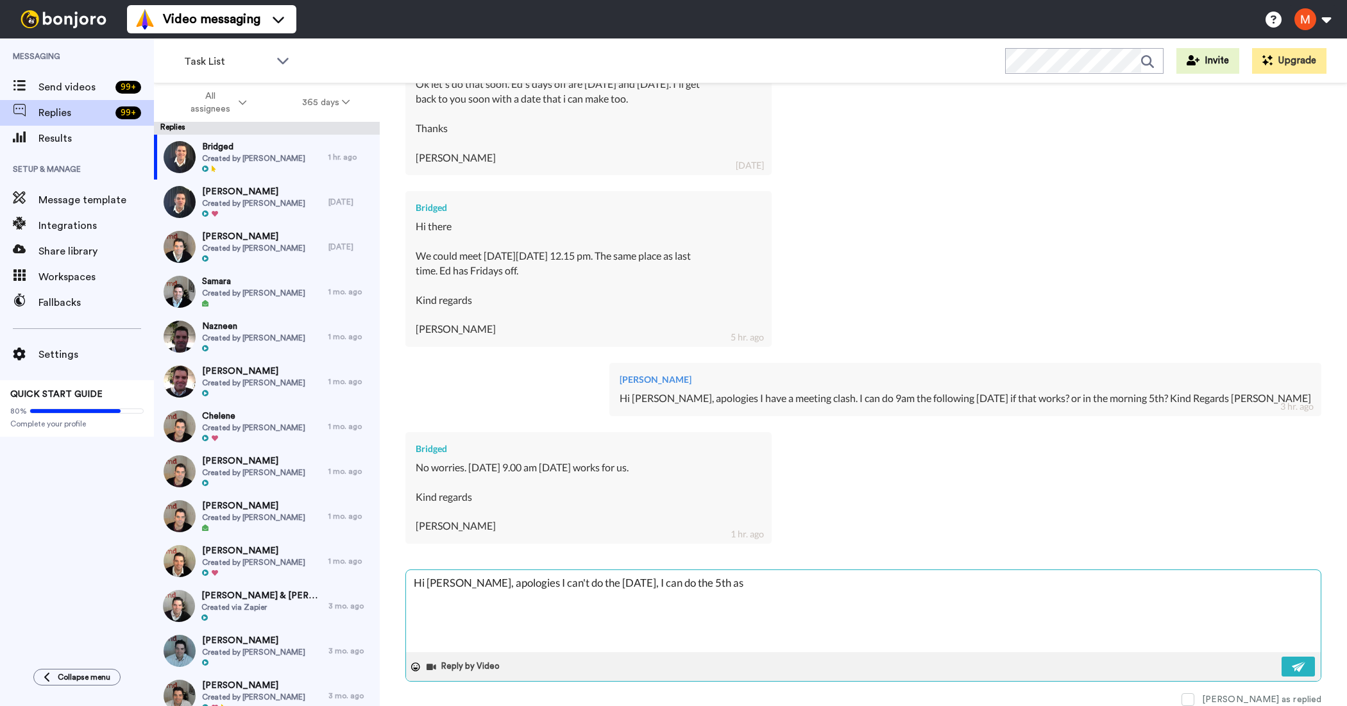
type textarea "Hi [PERSON_NAME], apologies I can't do the [DATE], I can do the 5th as"
type textarea "x"
type textarea "Hi [PERSON_NAME], apologies I can't do the [DATE], I can do the 5th as p"
type textarea "x"
type textarea "Hi [PERSON_NAME], apologies I can't do the [DATE], I can do the 5th as pe"
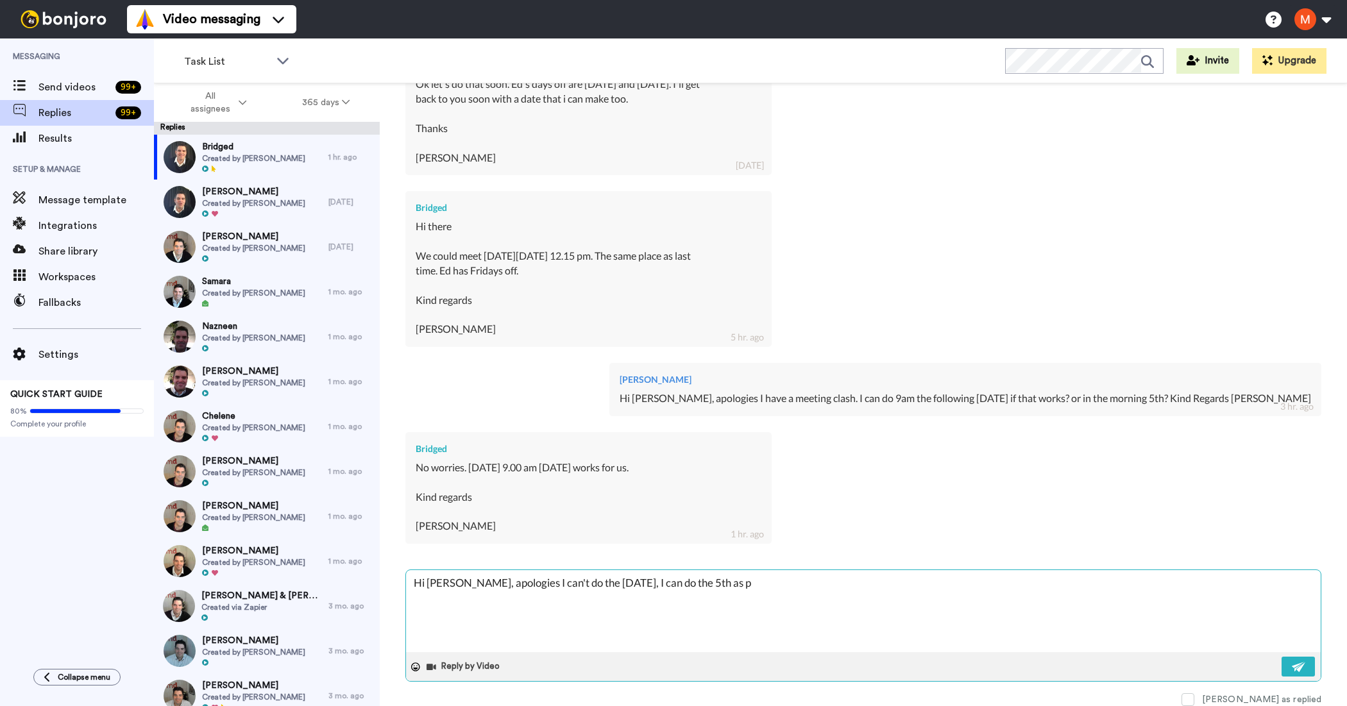
type textarea "x"
type textarea "Hi [PERSON_NAME], apologies I can't do the [DATE], I can do the 5th as per"
type textarea "x"
type textarea "Hi [PERSON_NAME], apologies I can't do the [DATE], I can do the 5th as per"
type textarea "x"
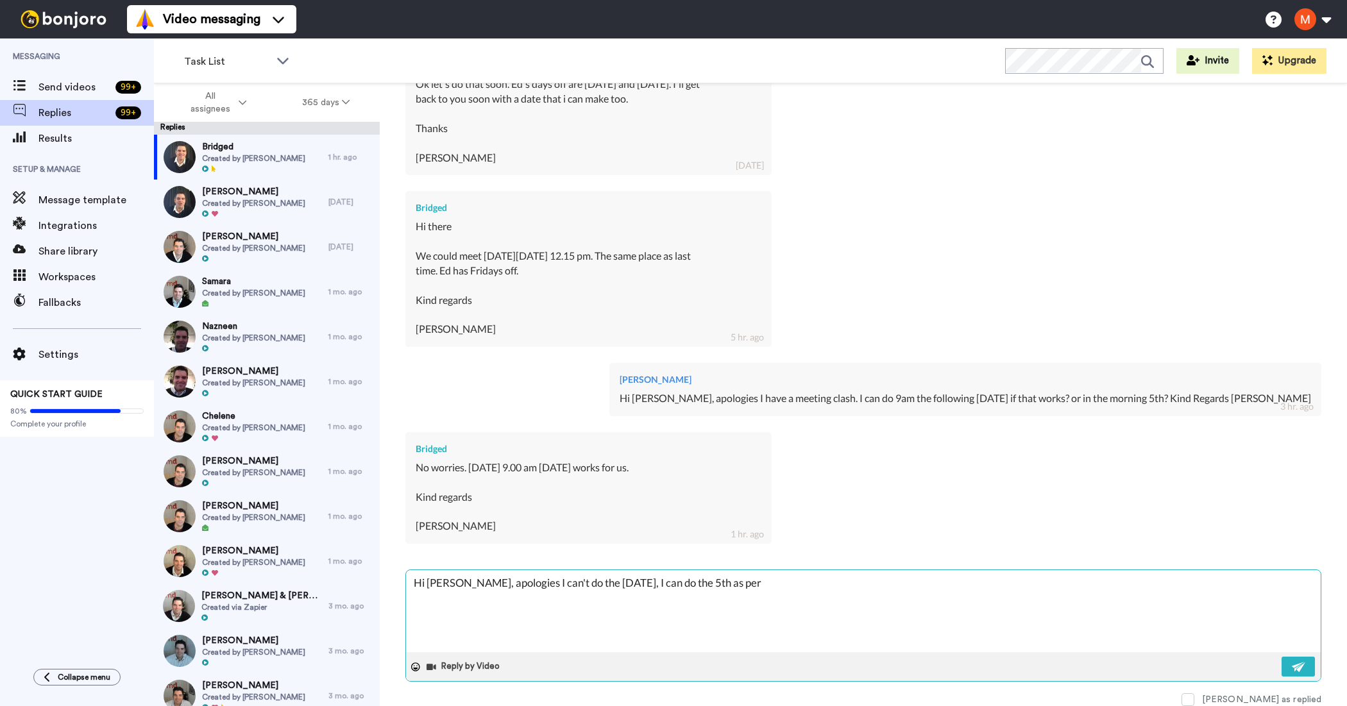
type textarea "Hi [PERSON_NAME], apologies I can't do the [DATE], I can do the 5th as per n"
type textarea "x"
type textarea "Hi [PERSON_NAME], apologies I can't do the [DATE], I can do the 5th as per no"
type textarea "x"
type textarea "Hi [PERSON_NAME], apologies I can't do the [DATE], I can do the 5th as per not"
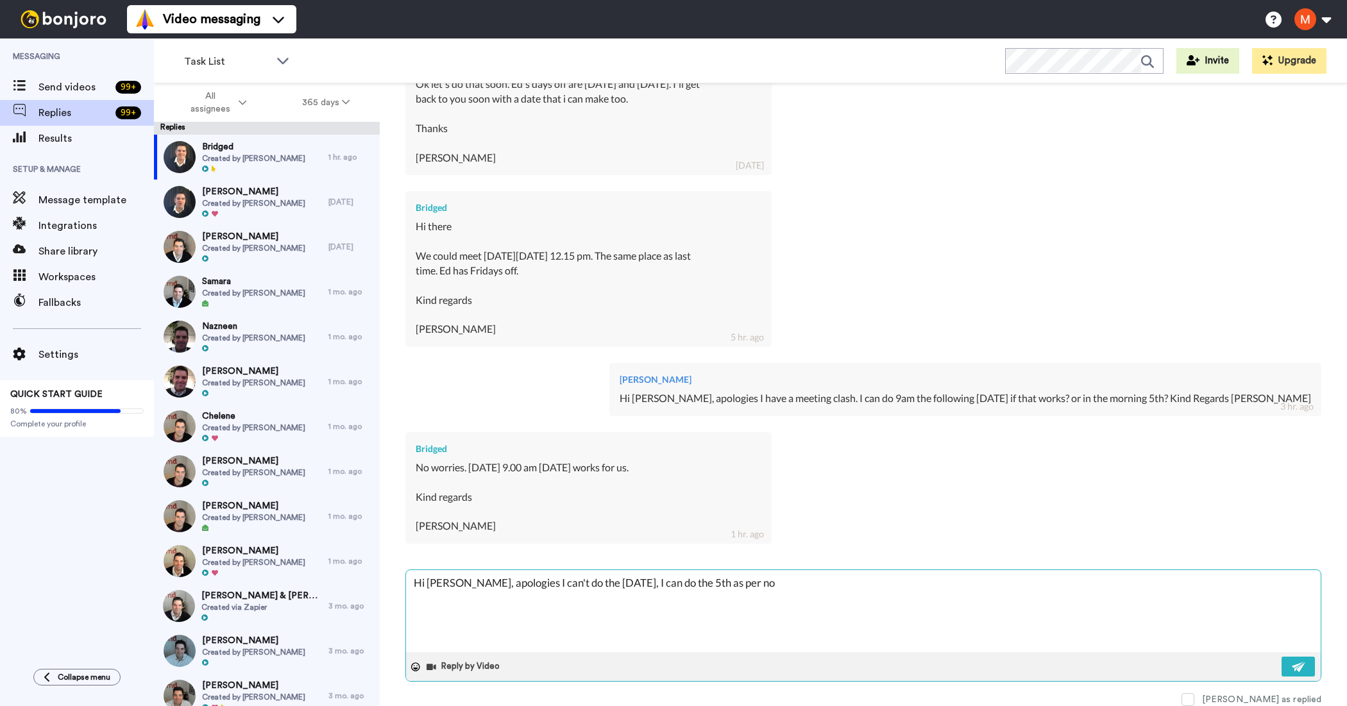
type textarea "x"
type textarea "Hi [PERSON_NAME], apologies I can't do the [DATE], I can do the 5th as per note"
type textarea "x"
type textarea "Hi [PERSON_NAME], apologies I can't do the [DATE], I can do the 5th as per note"
type textarea "x"
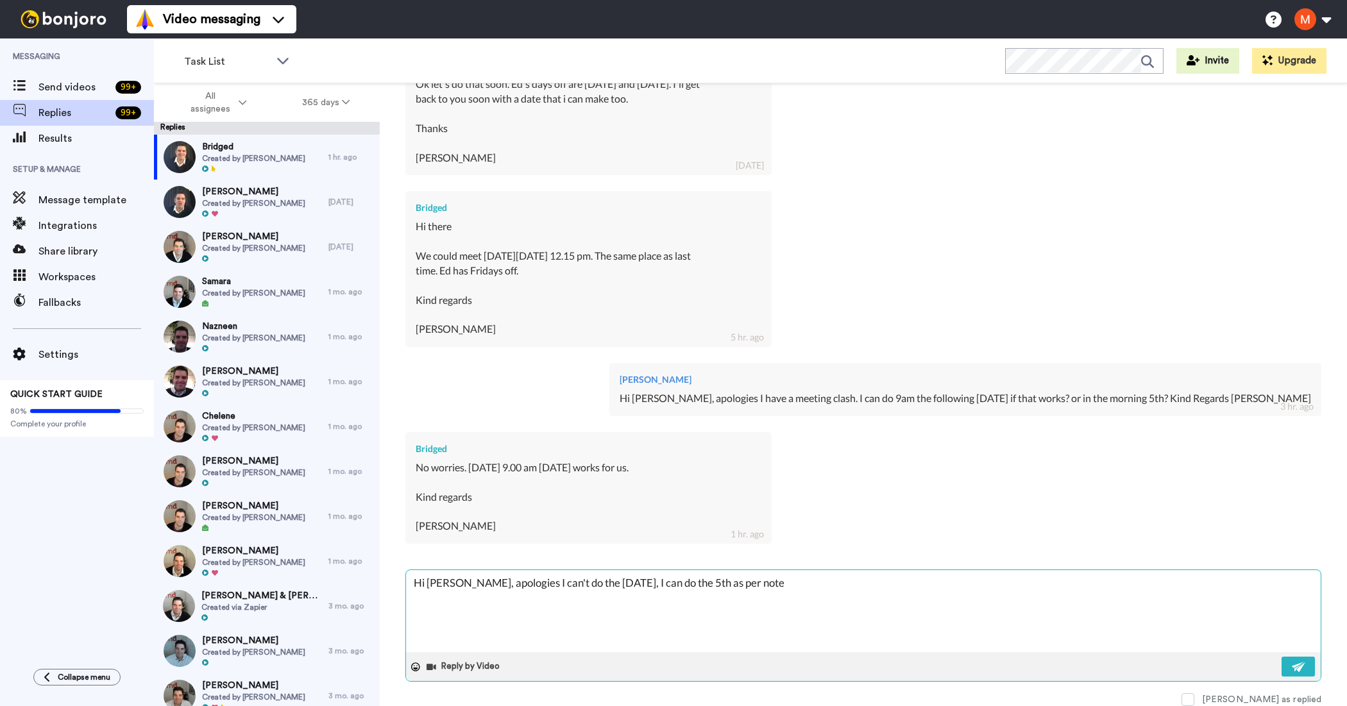
type textarea "Hi [PERSON_NAME], apologies I can't do the [DATE], I can do the 5th as per note…"
type textarea "x"
type textarea "Hi [PERSON_NAME], apologies I can't do the [DATE], I can do the 5th as per note…"
type textarea "x"
type textarea "Hi [PERSON_NAME], apologies I can't do the [DATE], I can do the 5th as per note…"
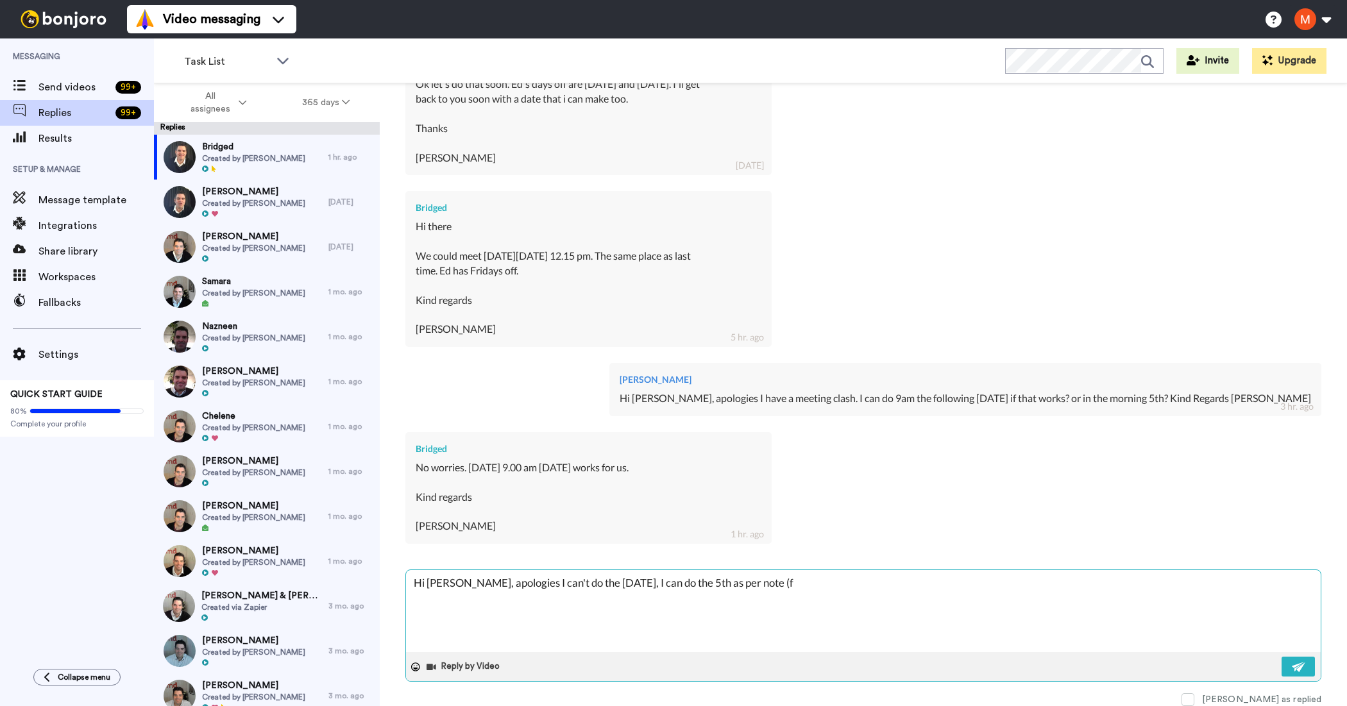
type textarea "x"
type textarea "Hi [PERSON_NAME], apologies I can't do the [DATE], I can do the 5th as per note…"
type textarea "x"
type textarea "Hi [PERSON_NAME], apologies I can't do the [DATE], I can do the 5th as per note…"
type textarea "x"
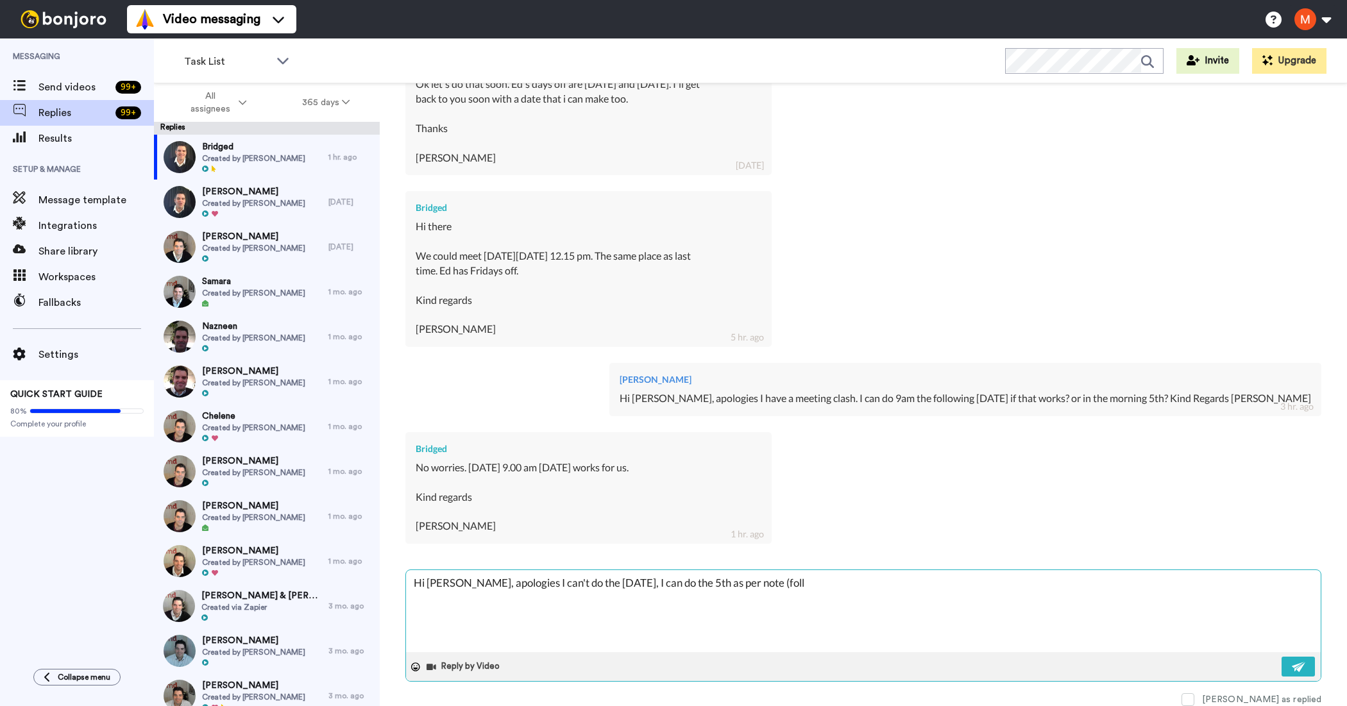
type textarea "Hi [PERSON_NAME], apologies I can't do the [DATE], I can do the 5th as per note…"
type textarea "x"
type textarea "Hi [PERSON_NAME], apologies I can't do the [DATE], I can do the 5th as per note…"
type textarea "x"
type textarea "Hi [PERSON_NAME], apologies I can't do the [DATE], I can do the 5th as per note…"
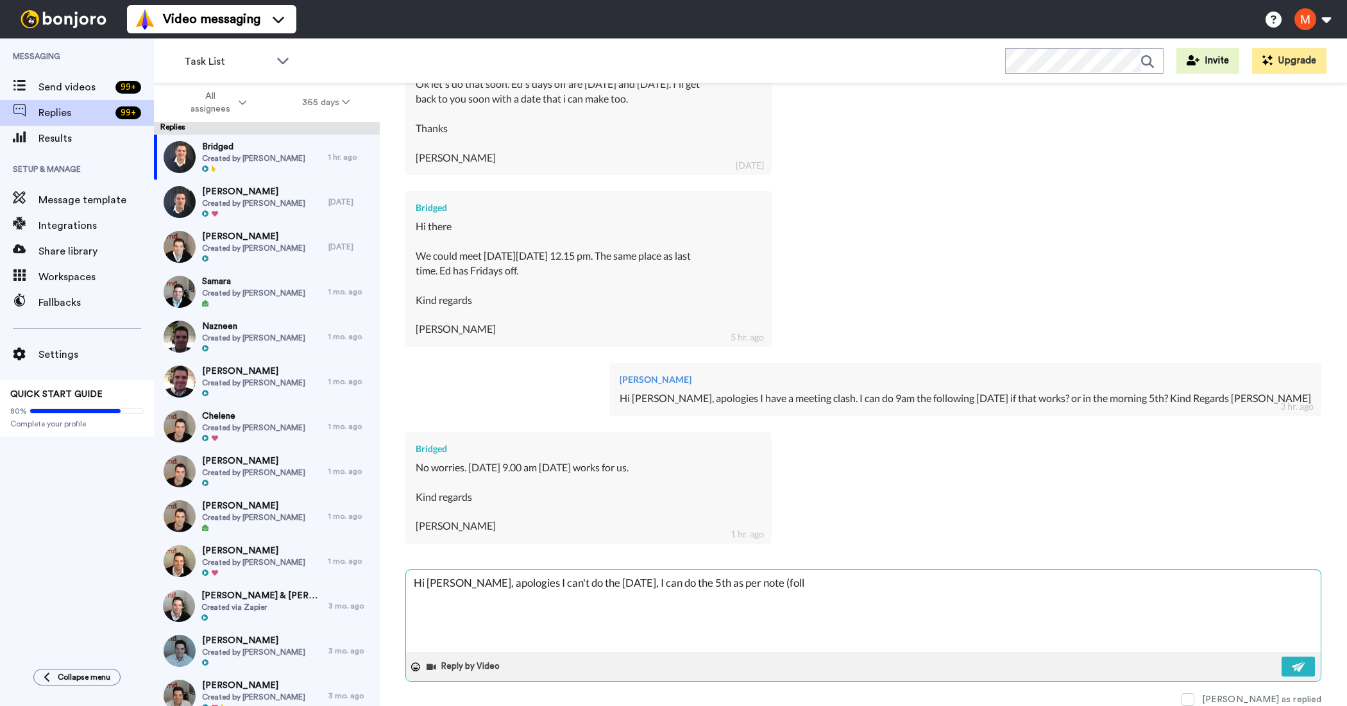
type textarea "x"
type textarea "Hi [PERSON_NAME], apologies I can't do the [DATE], I can do the 5th as per note…"
type textarea "x"
type textarea "Hi [PERSON_NAME], apologies I can't do the [DATE], I can do the 5th as per note…"
type textarea "x"
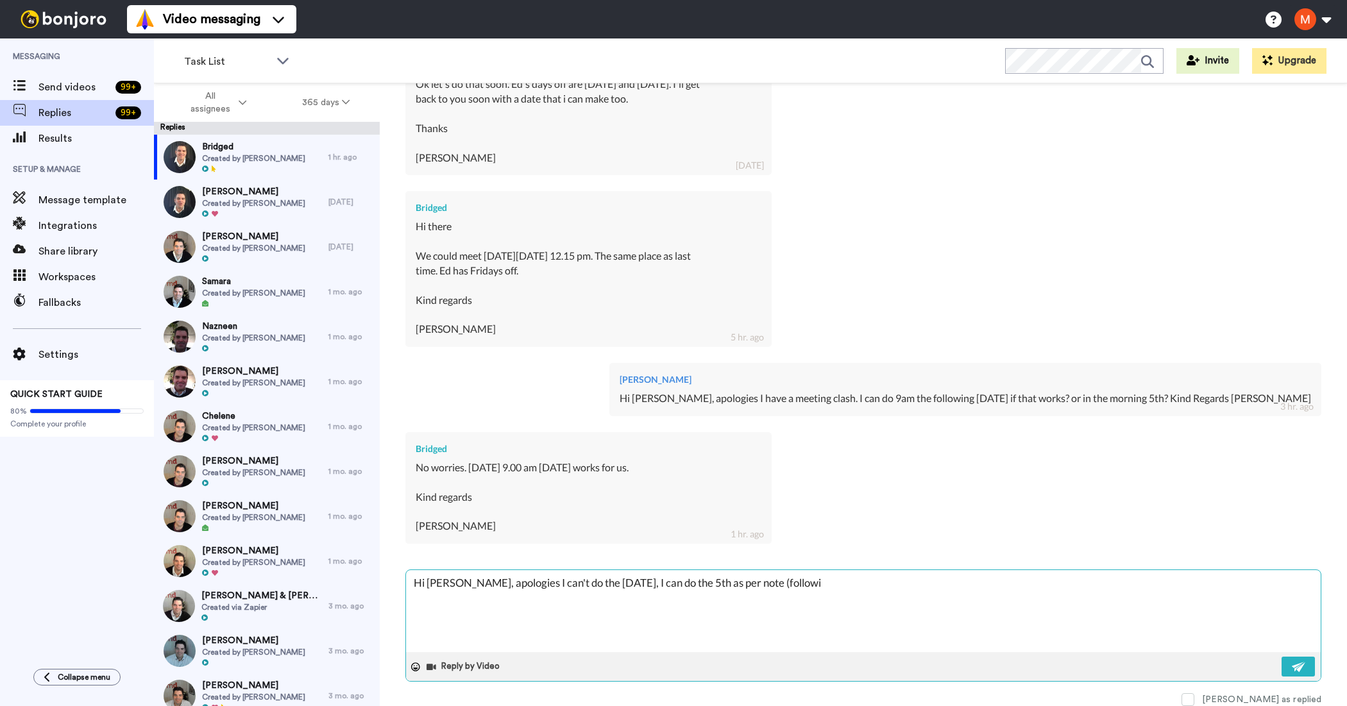
type textarea "Hi [PERSON_NAME], apologies I can't do the [DATE], I can do the 5th as per note…"
type textarea "x"
type textarea "Hi [PERSON_NAME], apologies I can't do the [DATE], I can do the 5th as per note…"
type textarea "x"
type textarea "Hi [PERSON_NAME], apologies I can't do the [DATE], I can do the 5th as per note…"
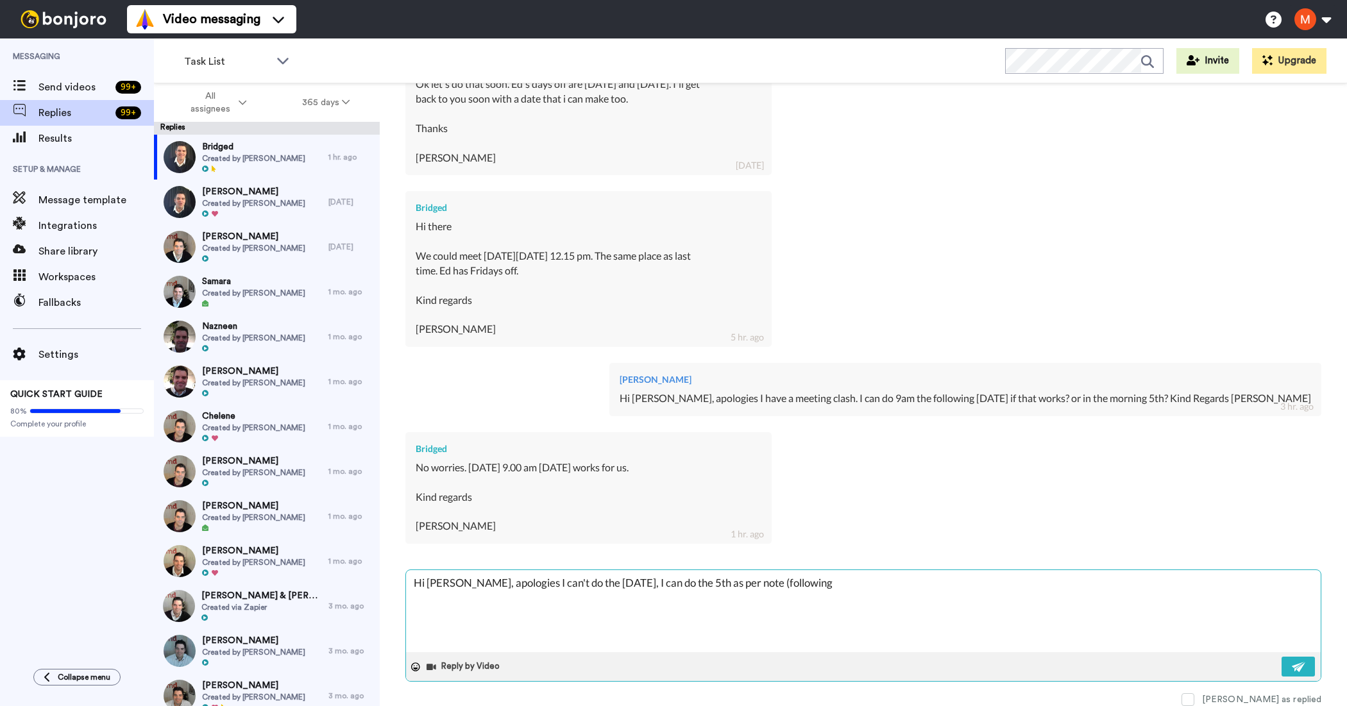
type textarea "x"
type textarea "Hi [PERSON_NAME], apologies I can't do the [DATE], I can do the 5th as per note…"
type textarea "x"
type textarea "Hi [PERSON_NAME], apologies I can't do the [DATE], I can do the 5th as per note…"
type textarea "x"
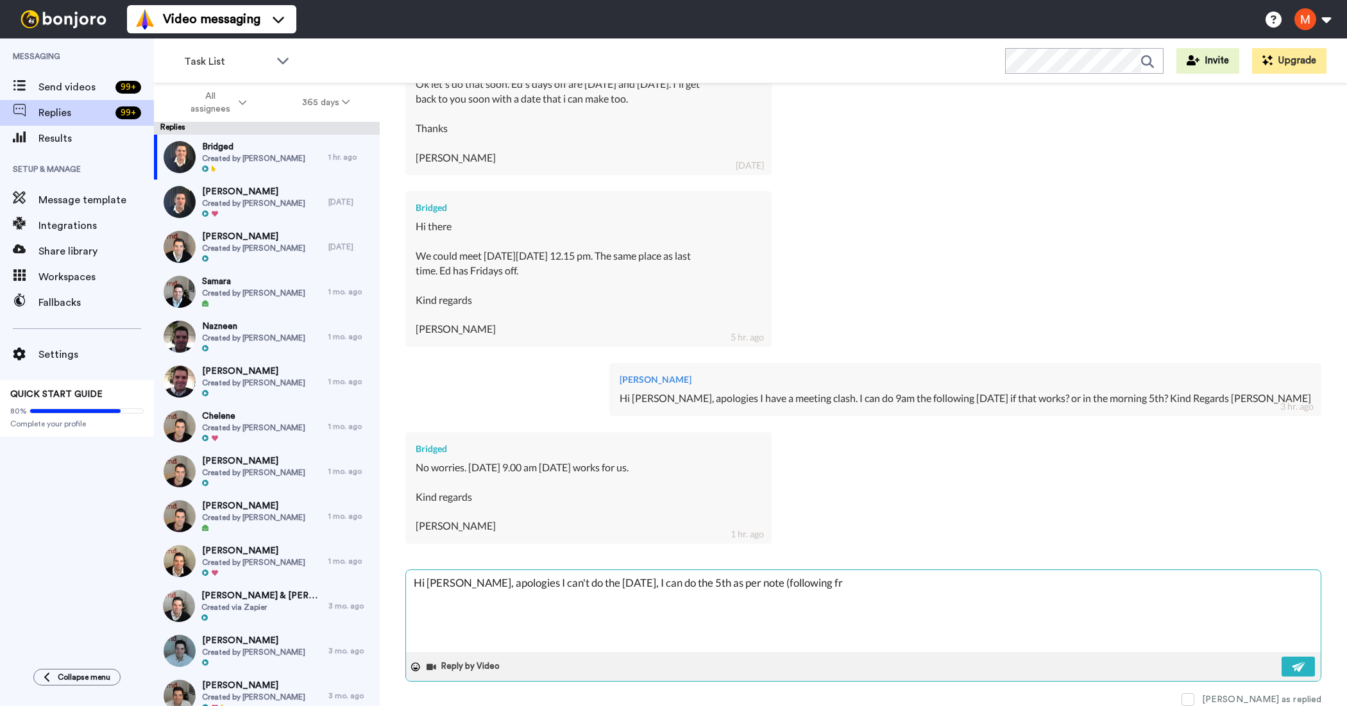
type textarea "Hi [PERSON_NAME], apologies I can't do the [DATE], I can do the 5th as per note…"
type textarea "x"
type textarea "Hi [PERSON_NAME], apologies I can't do the [DATE], I can do the 5th as per note…"
type textarea "x"
type textarea "Hi [PERSON_NAME], apologies I can't do the [DATE], I can do the 5th as per note…"
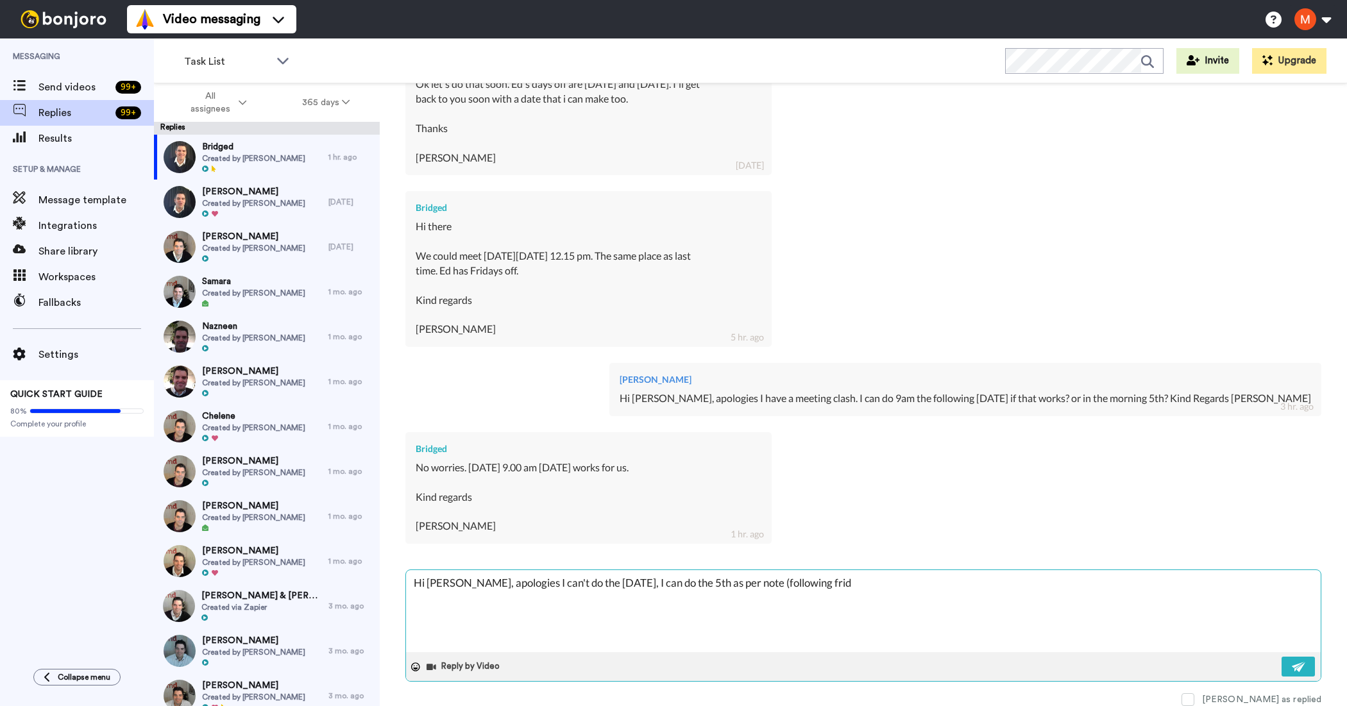
type textarea "x"
click at [784, 604] on textarea "Hi [PERSON_NAME], apologies I can't do the [DATE], I can do the 5th as per note…" at bounding box center [863, 611] width 915 height 82
click at [652, 585] on textarea "Hi [PERSON_NAME], apologies I can't do the [DATE], I can do the 5th as per note…" at bounding box center [863, 611] width 915 height 82
click at [651, 587] on textarea "Hi [PERSON_NAME], apologies I can't do the [DATE], I can do the 5th as per note…" at bounding box center [863, 611] width 915 height 82
click at [1292, 670] on img at bounding box center [1299, 667] width 14 height 10
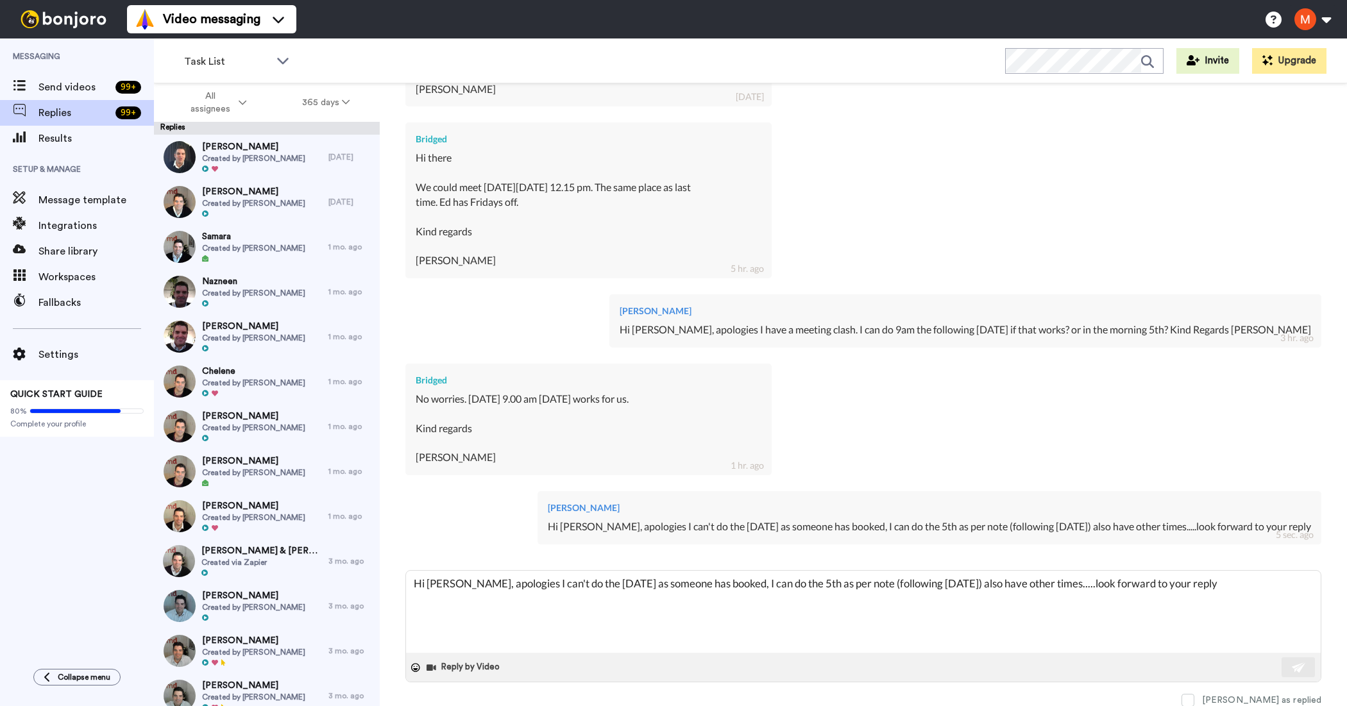
scroll to position [438, 0]
